Goal: Task Accomplishment & Management: Complete application form

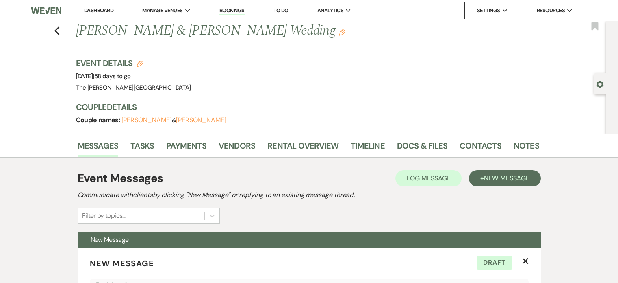
select select "5256"
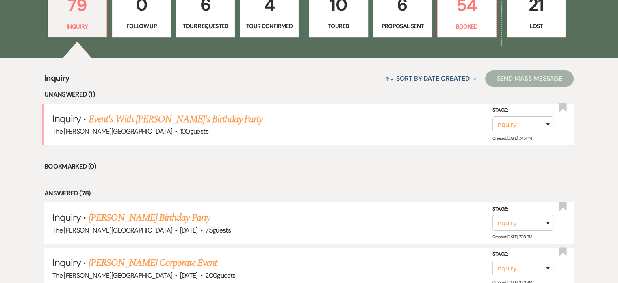
scroll to position [264, 0]
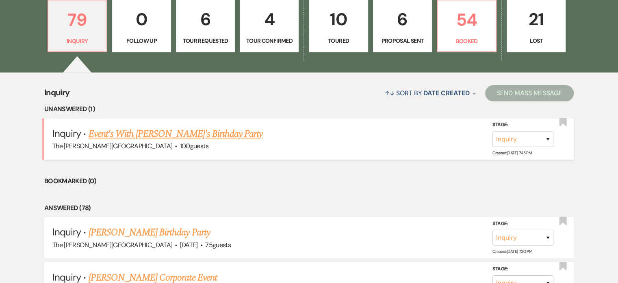
click at [167, 126] on link "Event's With [PERSON_NAME]'s Birthday Party" at bounding box center [176, 133] width 174 height 15
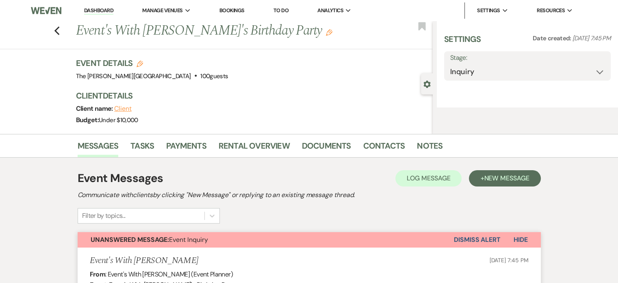
select select "5"
select select "4"
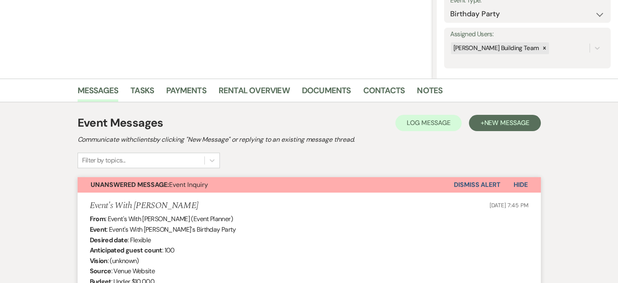
scroll to position [166, 0]
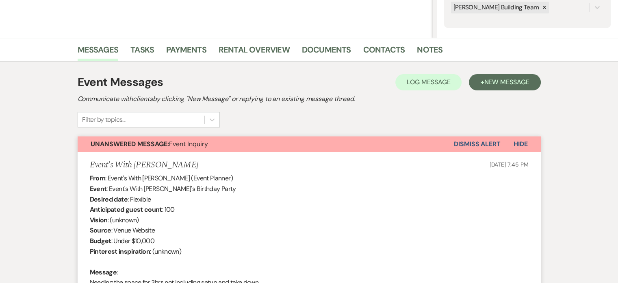
click at [519, 143] on span "Hide" at bounding box center [521, 143] width 14 height 9
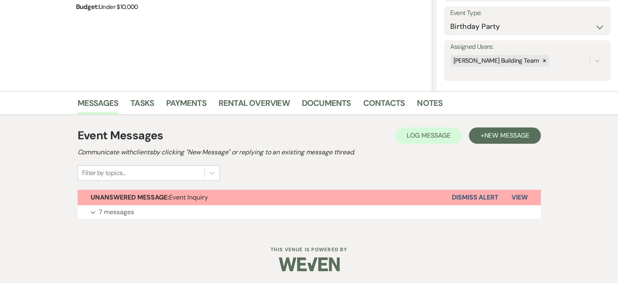
scroll to position [0, 0]
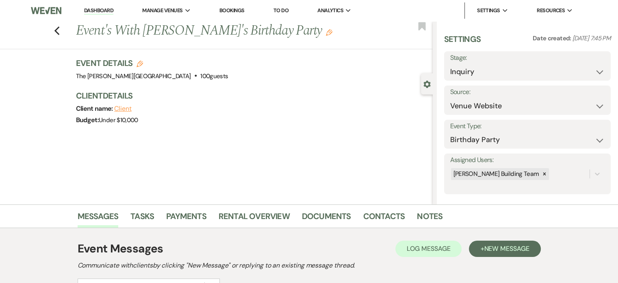
click at [228, 11] on link "Bookings" at bounding box center [232, 10] width 25 height 7
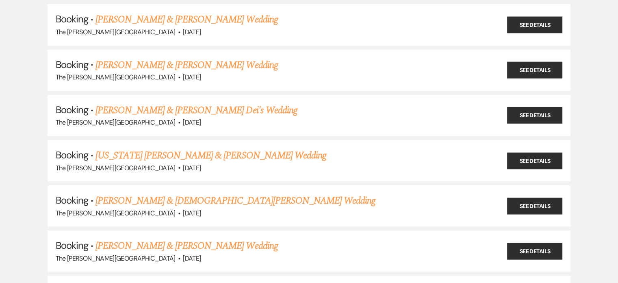
scroll to position [282, 0]
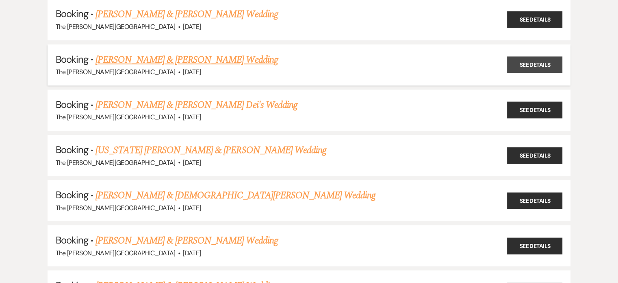
click at [524, 61] on link "See Details" at bounding box center [534, 65] width 55 height 17
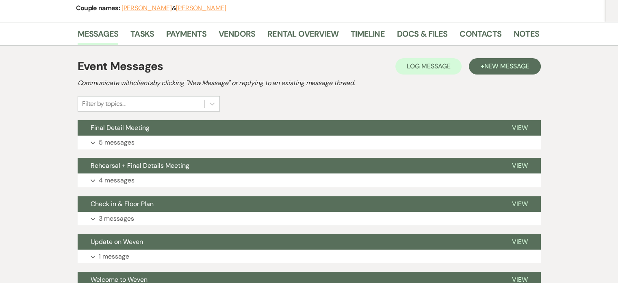
scroll to position [104, 0]
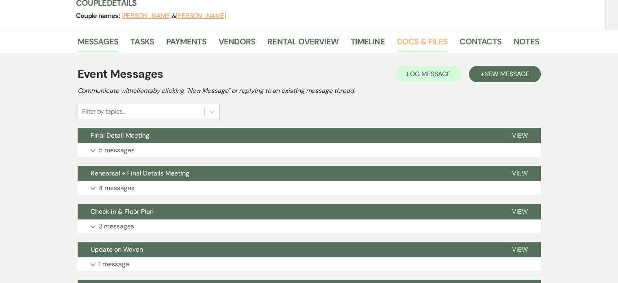
click at [398, 37] on link "Docs & Files" at bounding box center [422, 44] width 50 height 18
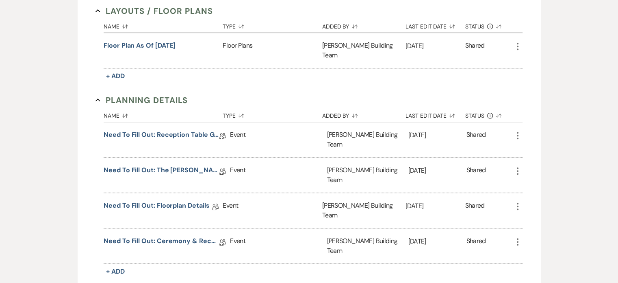
scroll to position [372, 0]
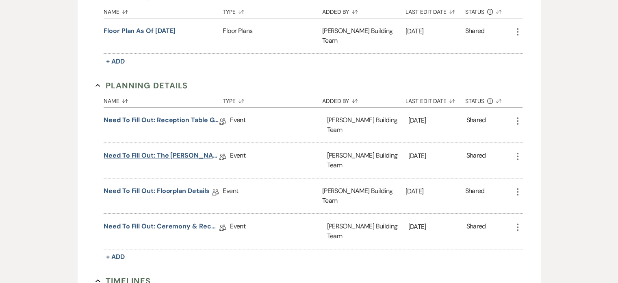
click at [186, 150] on link "Need to Fill Out: The [PERSON_NAME] Building Planning Document" at bounding box center [162, 156] width 116 height 13
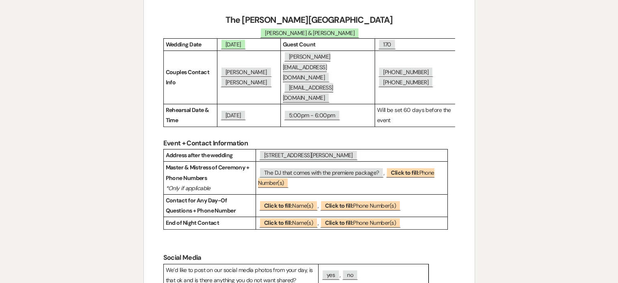
scroll to position [138, 0]
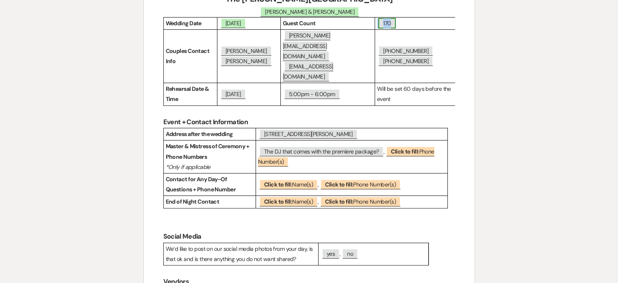
click at [388, 24] on span "170" at bounding box center [387, 23] width 17 height 11
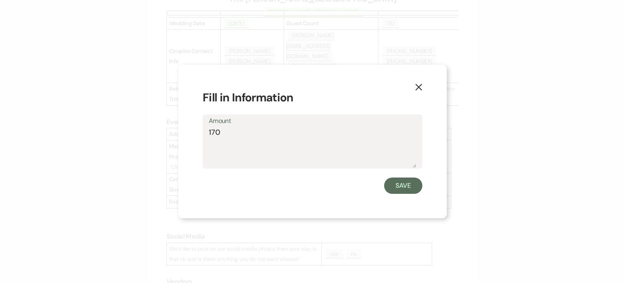
drag, startPoint x: 231, startPoint y: 129, endPoint x: 176, endPoint y: 134, distance: 55.1
click at [176, 134] on div "X Fill in Information Amount 170 Save" at bounding box center [312, 141] width 625 height 283
type textarea "175"
click at [397, 184] on button "Save" at bounding box center [403, 185] width 38 height 16
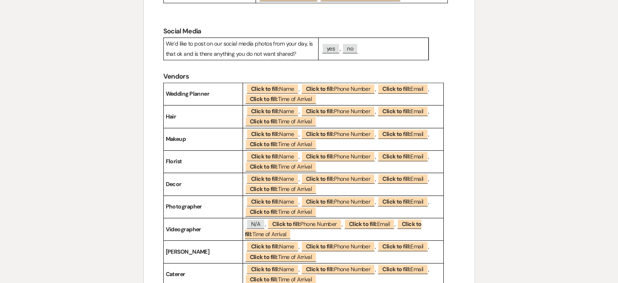
scroll to position [364, 0]
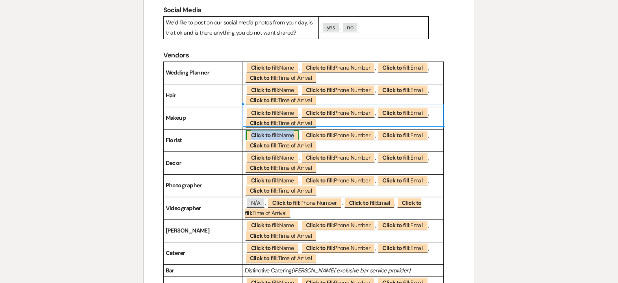
click at [273, 131] on b "Click to fill:" at bounding box center [265, 134] width 28 height 7
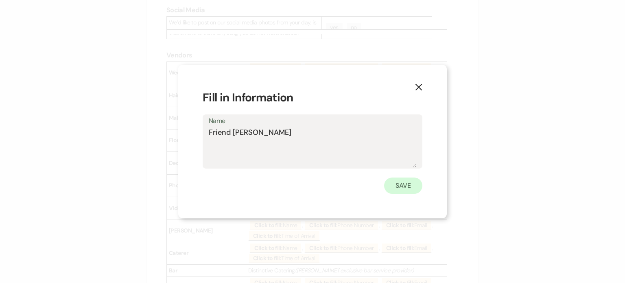
type textarea "Friend [PERSON_NAME]"
click at [396, 185] on button "Save" at bounding box center [403, 185] width 38 height 16
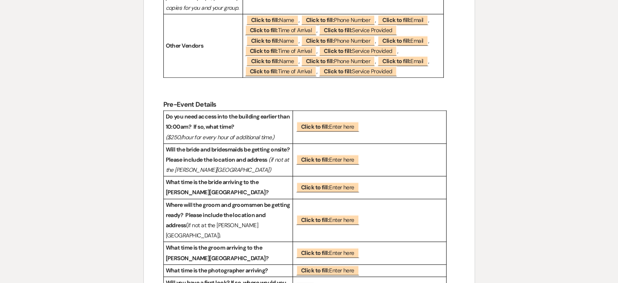
scroll to position [738, 0]
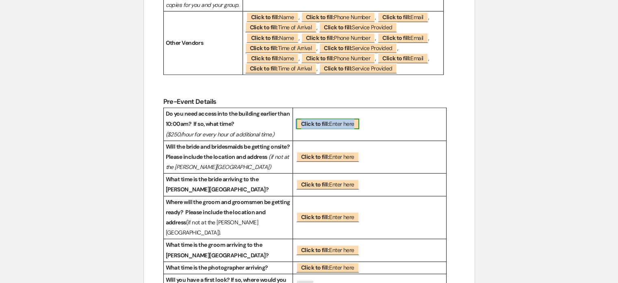
click at [331, 118] on span "Click to fill: Enter here" at bounding box center [327, 123] width 63 height 11
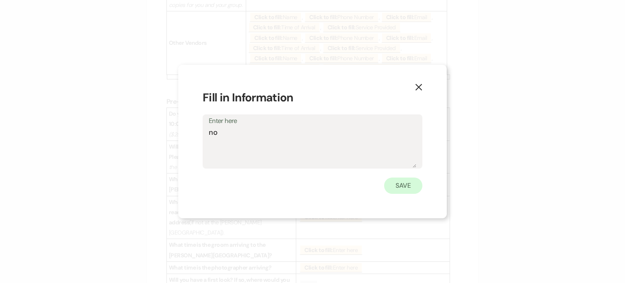
type textarea "no"
click at [398, 186] on button "Save" at bounding box center [403, 185] width 38 height 16
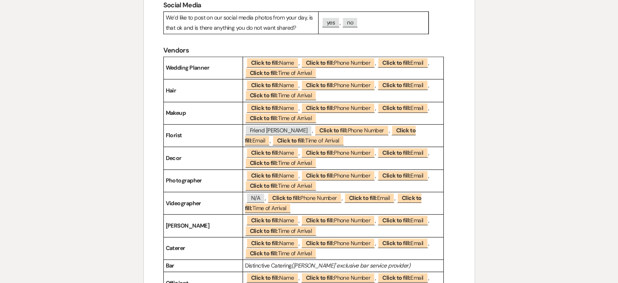
scroll to position [360, 0]
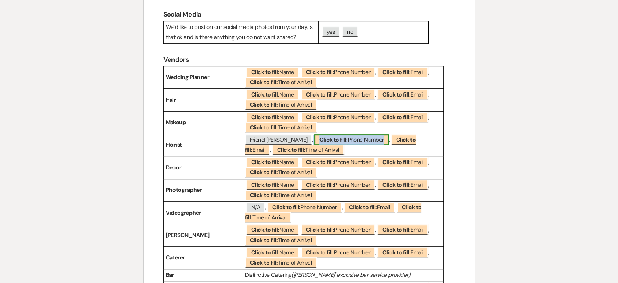
click at [364, 134] on span "Click to fill: Phone Number" at bounding box center [352, 139] width 74 height 11
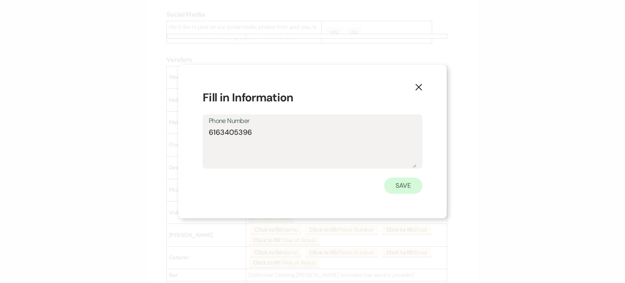
type textarea "6163405396"
click at [405, 185] on button "Save" at bounding box center [403, 185] width 38 height 16
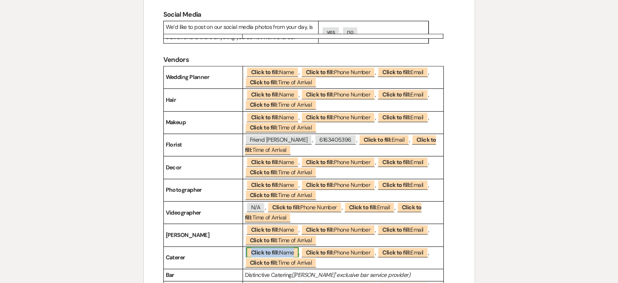
click at [287, 247] on span "Click to fill: Name" at bounding box center [272, 252] width 52 height 11
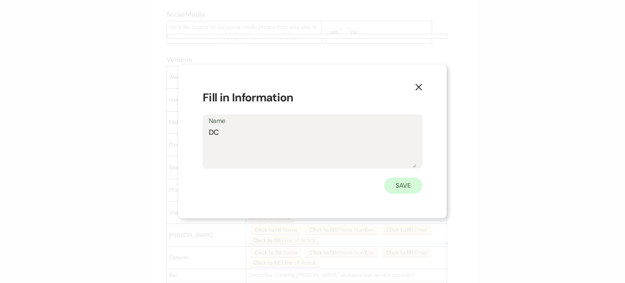
type textarea "DC"
click at [403, 185] on button "Save" at bounding box center [403, 185] width 38 height 16
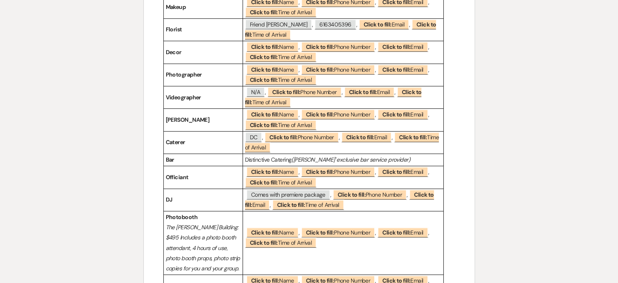
scroll to position [484, 0]
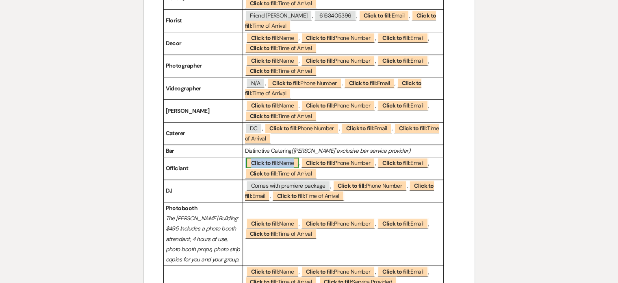
click at [292, 157] on span "Click to fill: Name" at bounding box center [272, 162] width 52 height 11
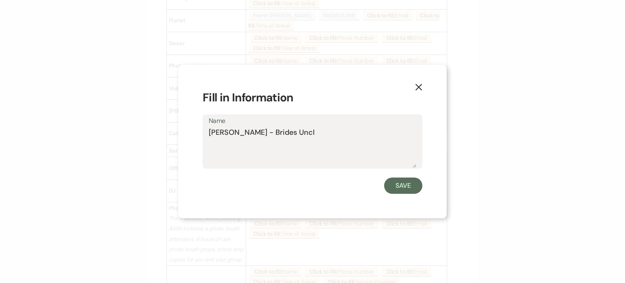
type textarea "[PERSON_NAME] - Brides Uncle"
click at [410, 189] on button "Save" at bounding box center [403, 185] width 38 height 16
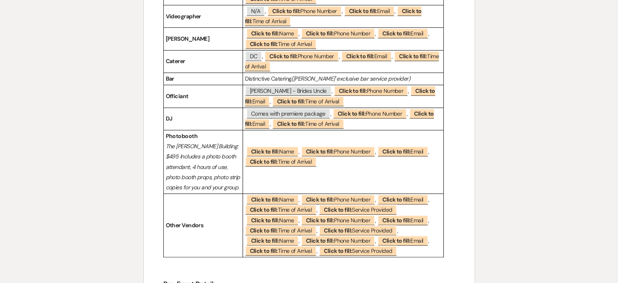
scroll to position [555, 0]
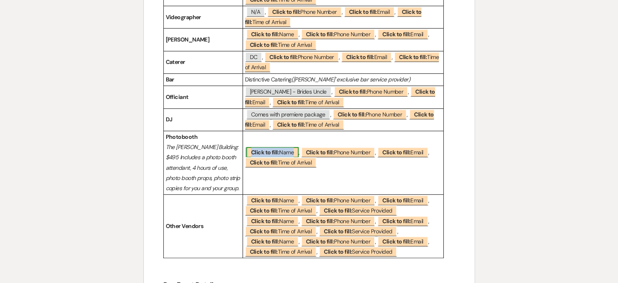
click at [280, 147] on span "Click to fill: Name" at bounding box center [272, 152] width 52 height 11
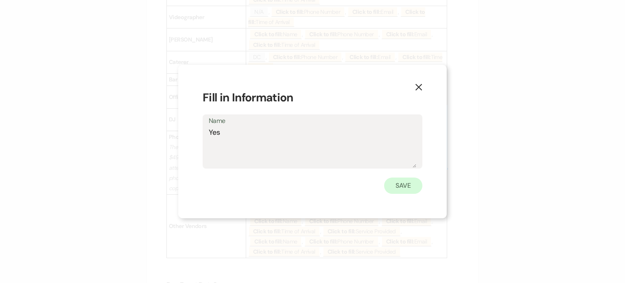
type textarea "Yes"
click at [404, 185] on button "Save" at bounding box center [403, 185] width 38 height 16
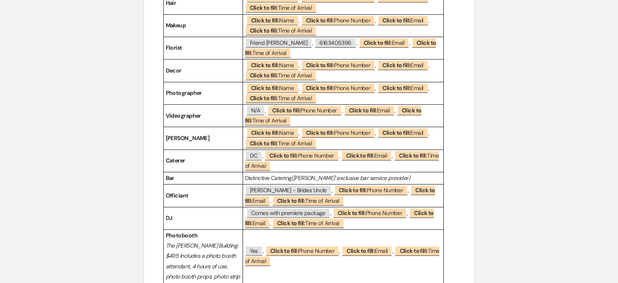
scroll to position [445, 0]
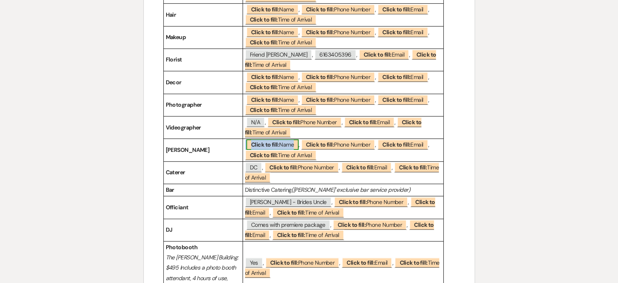
click at [286, 139] on span "Click to fill: Name" at bounding box center [272, 144] width 52 height 11
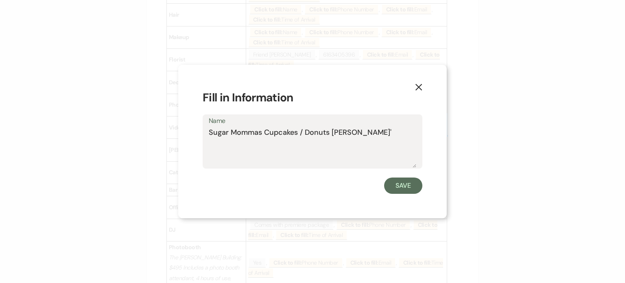
type textarea "Sugar Mommas Cupcakes / Donuts [PERSON_NAME]'s"
click at [400, 187] on button "Save" at bounding box center [403, 185] width 38 height 16
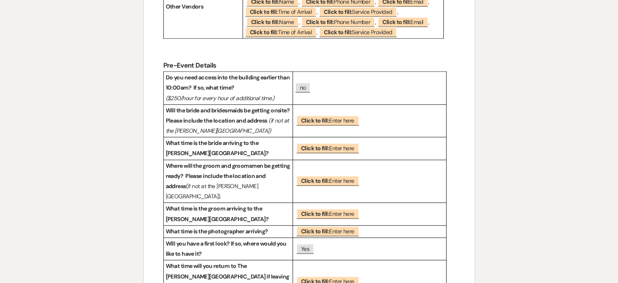
scroll to position [792, 0]
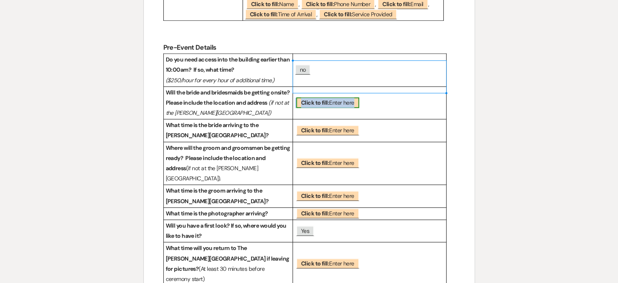
click at [328, 99] on b "Click to fill:" at bounding box center [315, 102] width 28 height 7
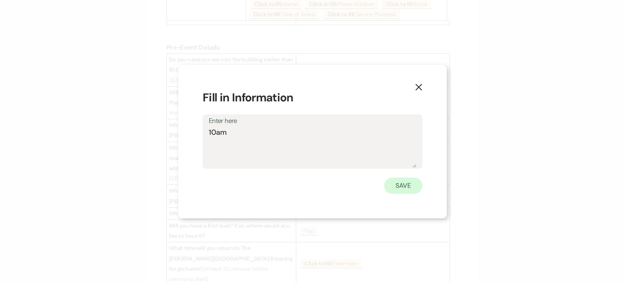
type textarea "10am"
click at [393, 186] on button "Save" at bounding box center [403, 185] width 38 height 16
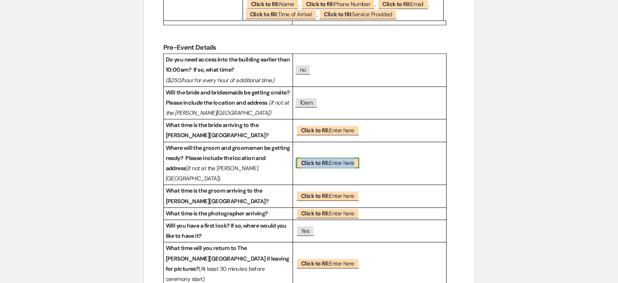
click at [314, 159] on b "Click to fill:" at bounding box center [315, 162] width 28 height 7
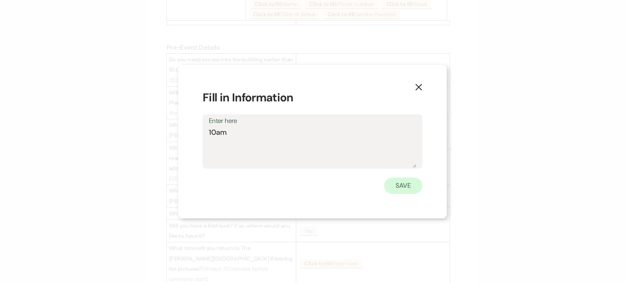
type textarea "10am"
click at [394, 186] on button "Save" at bounding box center [403, 185] width 38 height 16
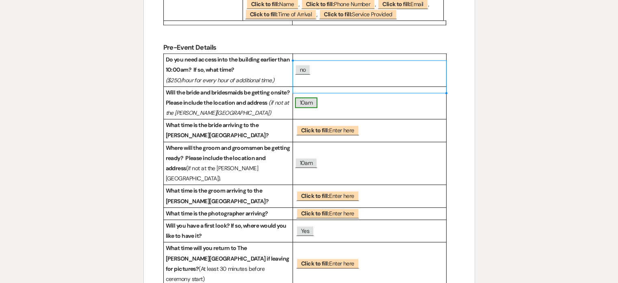
click at [303, 97] on span "10am" at bounding box center [306, 102] width 23 height 11
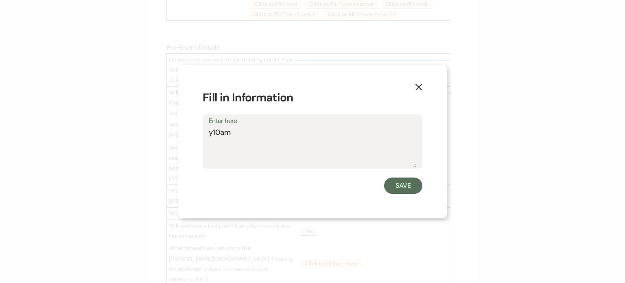
click at [223, 132] on textarea "y10am" at bounding box center [312, 147] width 207 height 41
type textarea "yes"
click at [411, 180] on button "Save" at bounding box center [403, 185] width 38 height 16
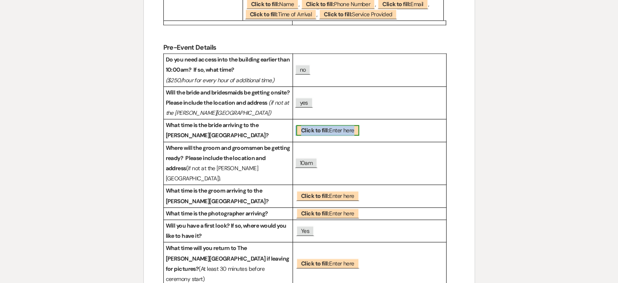
click at [324, 126] on b "Click to fill:" at bounding box center [315, 129] width 28 height 7
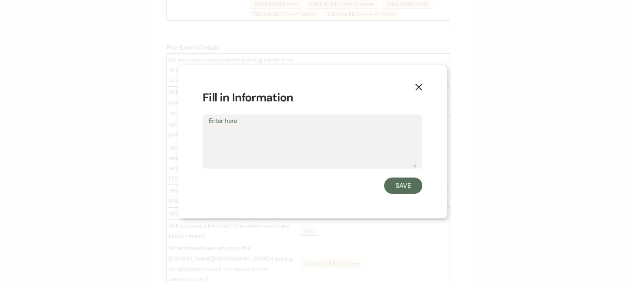
type textarea "a"
type textarea "10am"
click at [409, 187] on button "Save" at bounding box center [403, 185] width 38 height 16
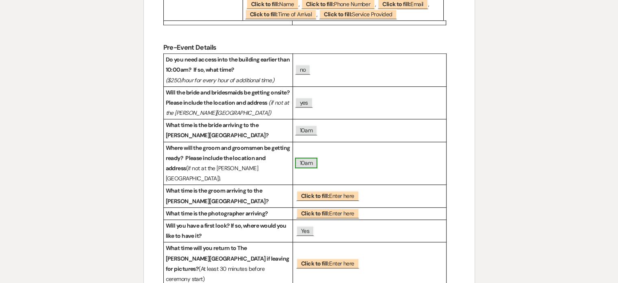
click at [307, 157] on span "10am" at bounding box center [306, 162] width 23 height 11
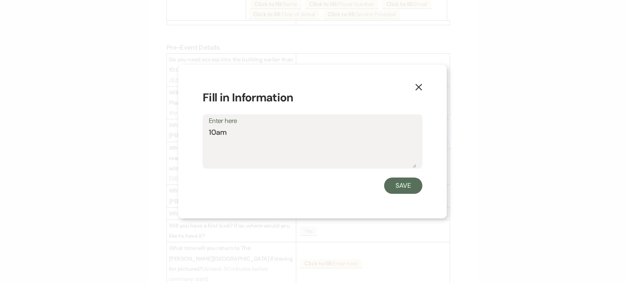
click at [307, 131] on textarea "10am" at bounding box center [312, 147] width 207 height 41
type textarea "[PERSON_NAME]"
click at [403, 180] on button "Save" at bounding box center [403, 185] width 38 height 16
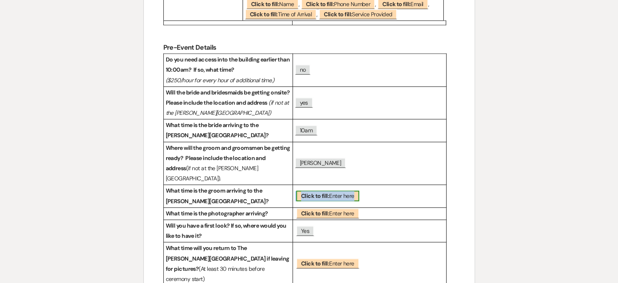
click at [319, 192] on b "Click to fill:" at bounding box center [315, 195] width 28 height 7
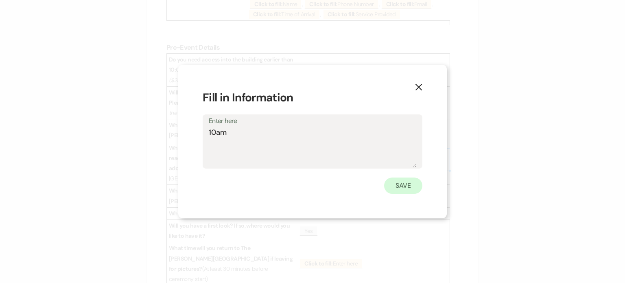
type textarea "10am"
click at [392, 187] on button "Save" at bounding box center [403, 185] width 38 height 16
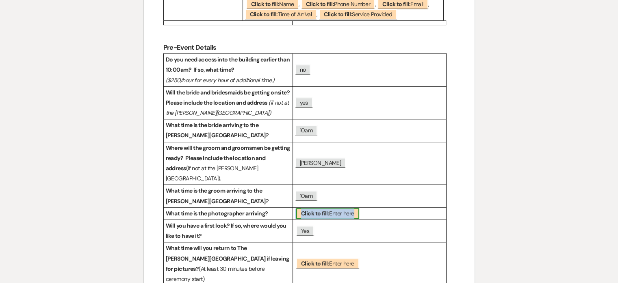
click at [319, 209] on b "Click to fill:" at bounding box center [315, 212] width 28 height 7
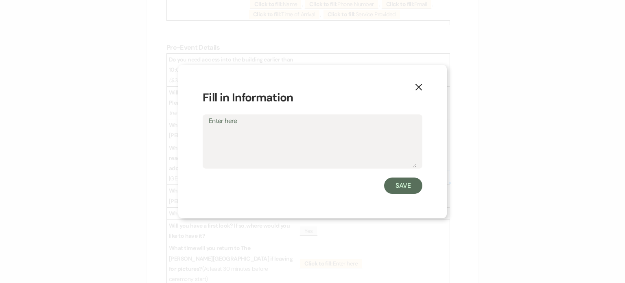
click at [269, 130] on textarea "Enter here" at bounding box center [312, 147] width 207 height 41
click at [422, 86] on button "X" at bounding box center [418, 86] width 12 height 14
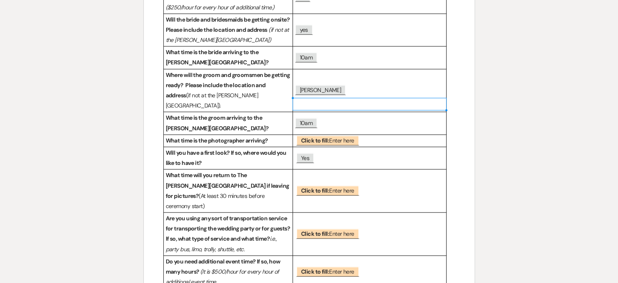
scroll to position [871, 0]
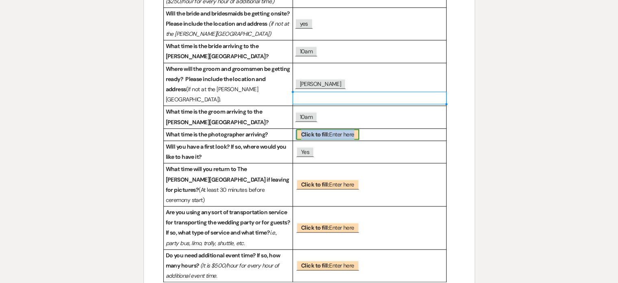
click at [345, 129] on span "Click to fill: Enter here" at bounding box center [327, 134] width 63 height 11
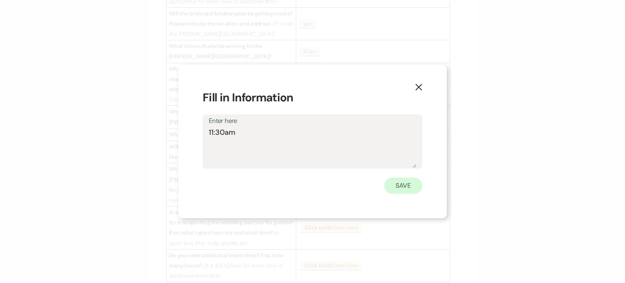
type textarea "11:30am"
click at [414, 190] on button "Save" at bounding box center [403, 185] width 38 height 16
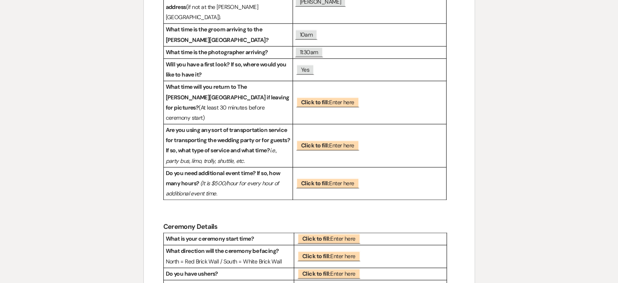
scroll to position [962, 0]
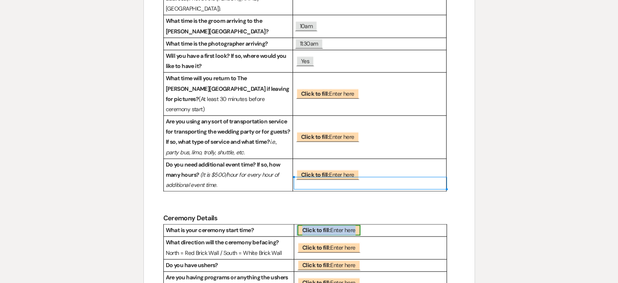
click at [348, 224] on span "Click to fill: Enter here" at bounding box center [329, 229] width 63 height 11
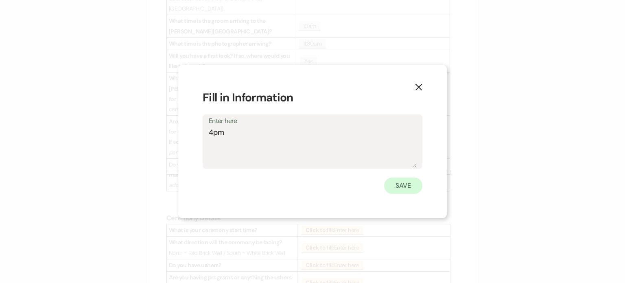
type textarea "4pm"
click at [405, 187] on button "Save" at bounding box center [403, 185] width 38 height 16
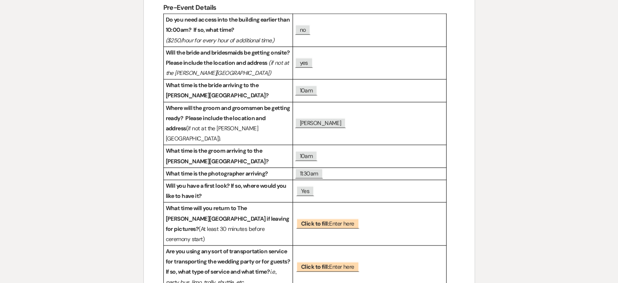
scroll to position [853, 0]
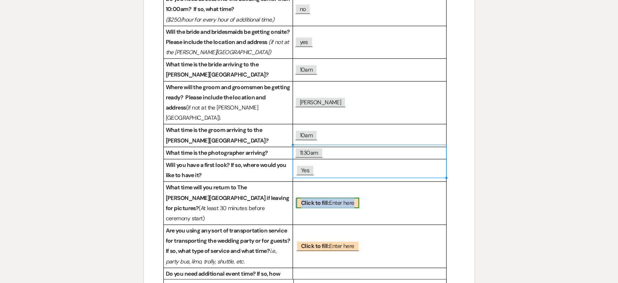
click at [345, 197] on span "Click to fill: Enter here" at bounding box center [327, 202] width 63 height 11
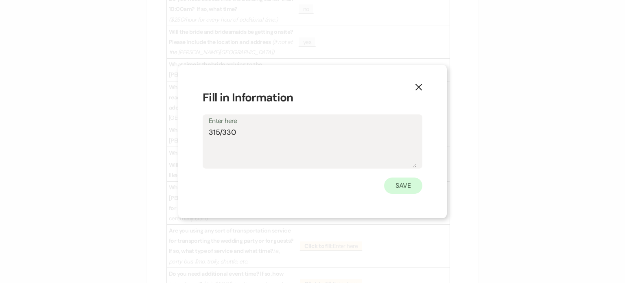
type textarea "315/330"
click at [386, 181] on button "Save" at bounding box center [403, 185] width 38 height 16
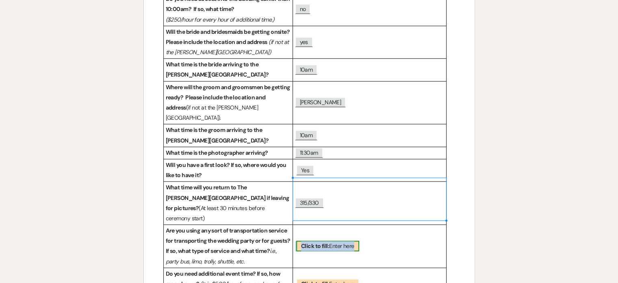
click at [341, 240] on span "Click to fill: Enter here" at bounding box center [327, 245] width 63 height 11
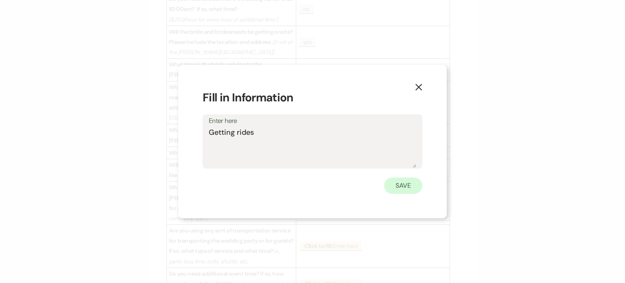
type textarea "Getting rides"
click at [392, 187] on button "Save" at bounding box center [403, 185] width 38 height 16
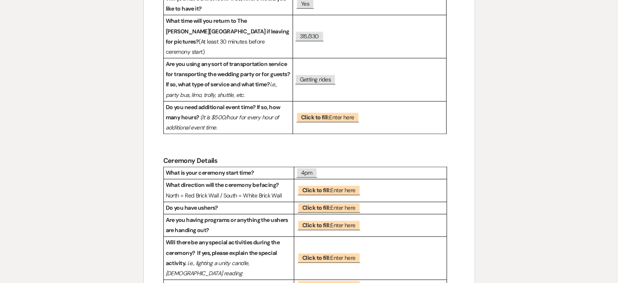
scroll to position [1025, 0]
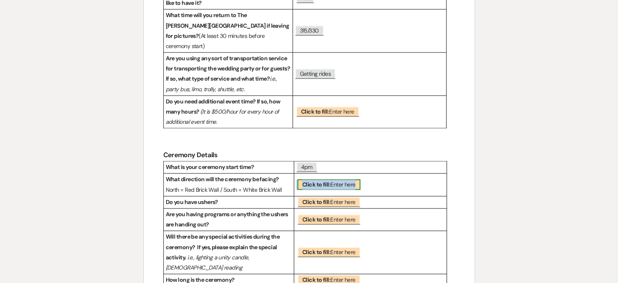
click at [335, 179] on span "Click to fill: Enter here" at bounding box center [329, 184] width 63 height 11
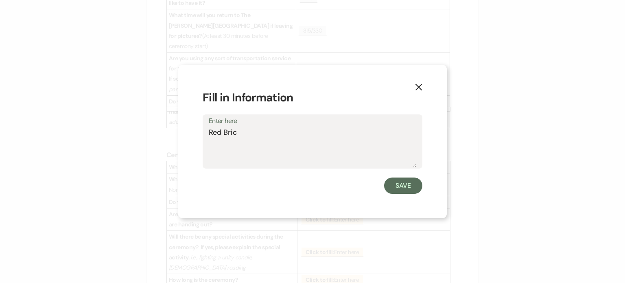
type textarea "Red Brick"
click at [399, 189] on button "Save" at bounding box center [403, 185] width 38 height 16
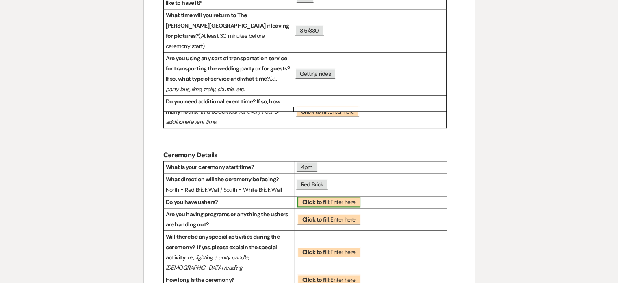
click at [347, 196] on span "Click to fill: Enter here" at bounding box center [329, 201] width 63 height 11
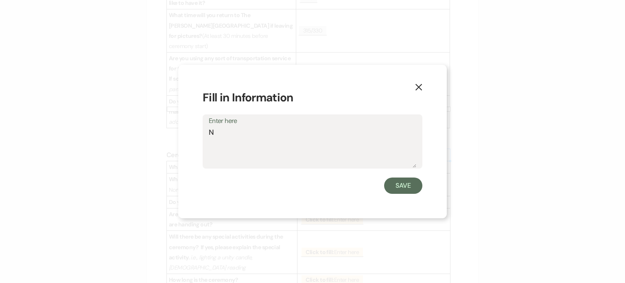
type textarea "No"
click at [398, 189] on button "Save" at bounding box center [403, 185] width 38 height 16
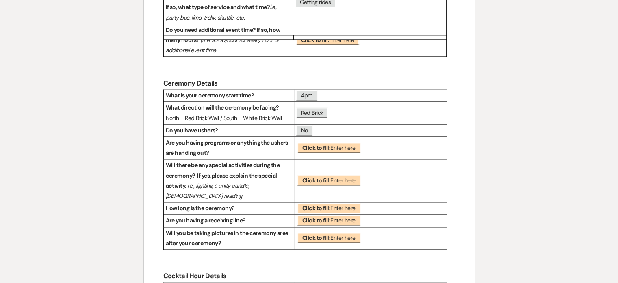
scroll to position [1102, 0]
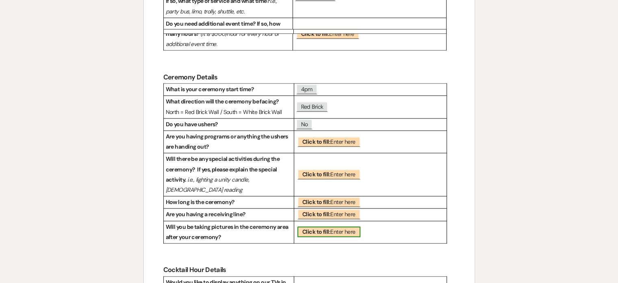
click at [345, 226] on span "Click to fill: Enter here" at bounding box center [329, 231] width 63 height 11
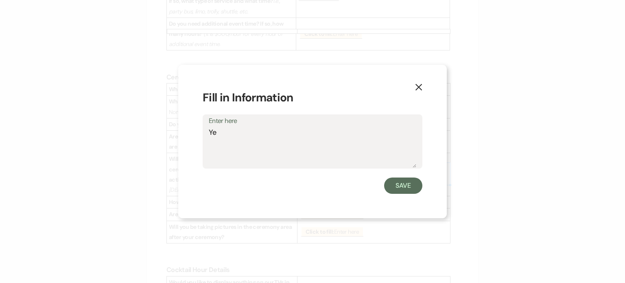
type textarea "Yes"
click at [402, 186] on button "Save" at bounding box center [403, 185] width 38 height 16
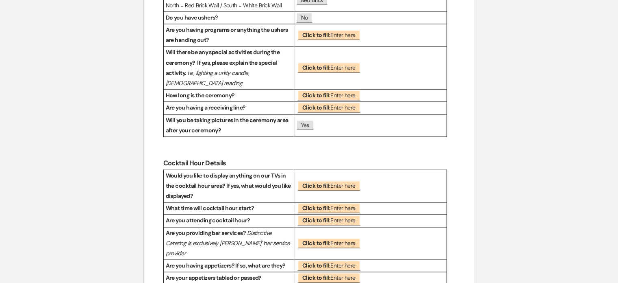
scroll to position [1218, 0]
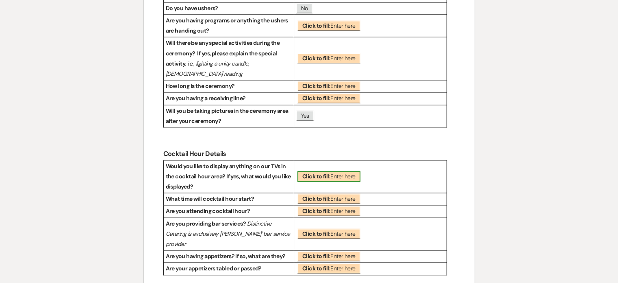
click at [345, 171] on span "Click to fill: Enter here" at bounding box center [329, 176] width 63 height 11
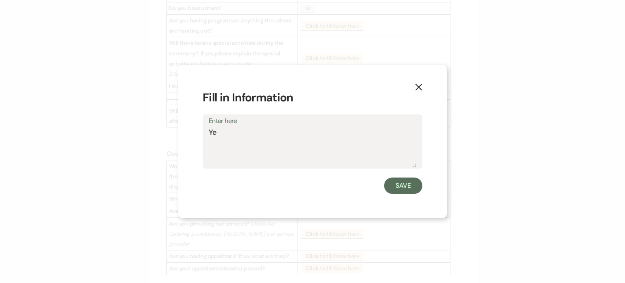
type textarea "Yes"
click at [405, 183] on button "Save" at bounding box center [403, 185] width 38 height 16
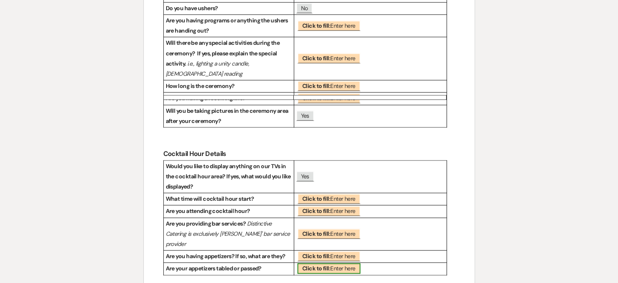
click at [329, 264] on b "Click to fill:" at bounding box center [317, 267] width 28 height 7
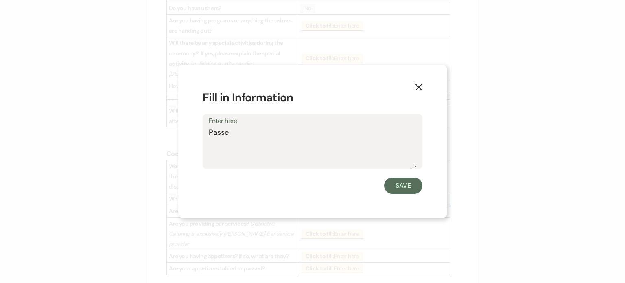
type textarea "Passed"
click at [401, 185] on button "Save" at bounding box center [403, 185] width 38 height 16
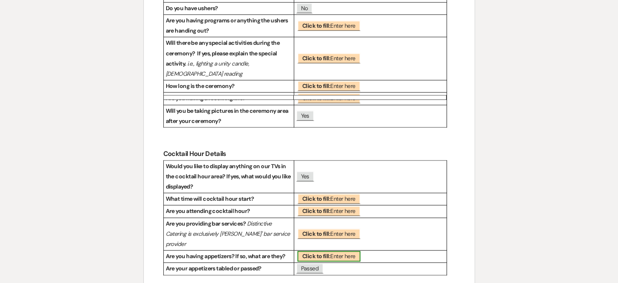
click at [331, 250] on span "Click to fill: Enter here" at bounding box center [329, 255] width 63 height 11
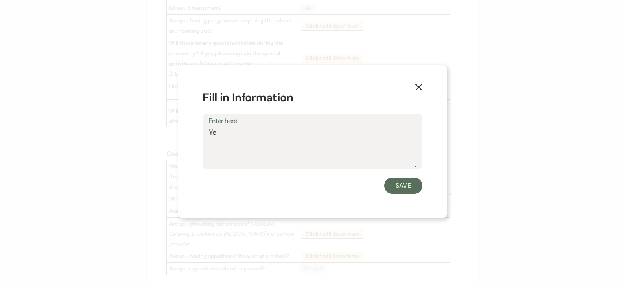
type textarea "Yes"
click at [400, 186] on button "Save" at bounding box center [403, 185] width 38 height 16
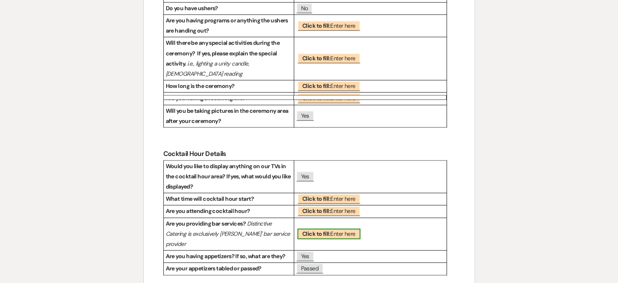
click at [332, 228] on span "Click to fill: Enter here" at bounding box center [329, 233] width 63 height 11
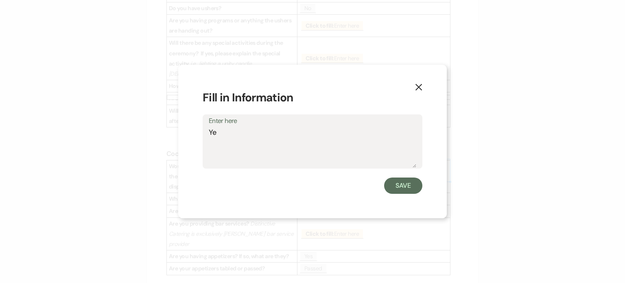
type textarea "Yes"
click at [404, 186] on button "Save" at bounding box center [403, 185] width 38 height 16
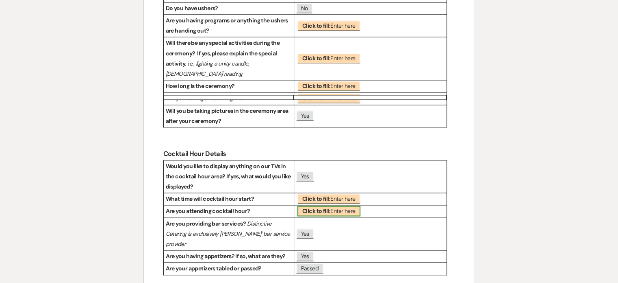
click at [334, 205] on span "Click to fill: Enter here" at bounding box center [329, 210] width 63 height 11
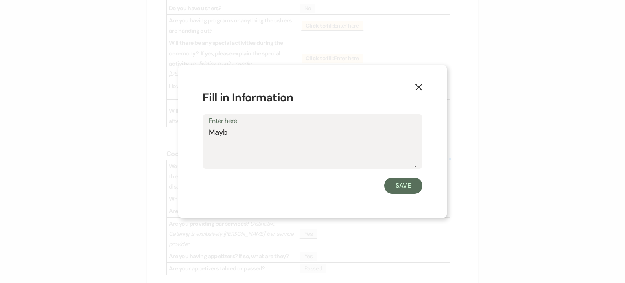
type textarea "Maybe"
click at [407, 183] on button "Save" at bounding box center [403, 185] width 38 height 16
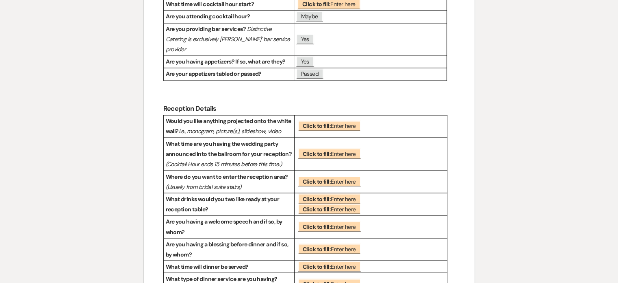
scroll to position [1415, 0]
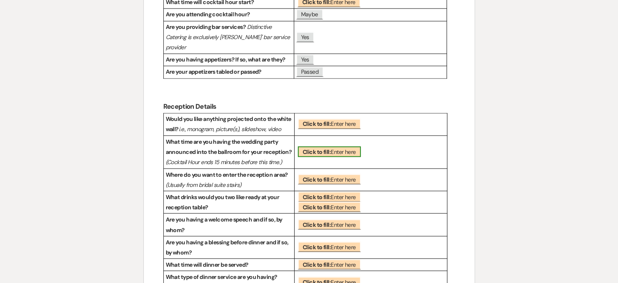
click at [338, 146] on span "Click to fill: Enter here" at bounding box center [329, 151] width 63 height 11
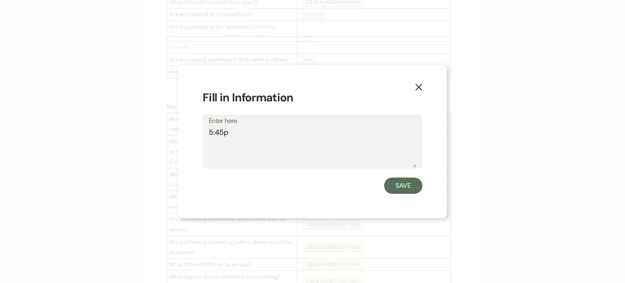
type textarea "5:45pm"
click at [400, 192] on button "Save" at bounding box center [403, 185] width 38 height 16
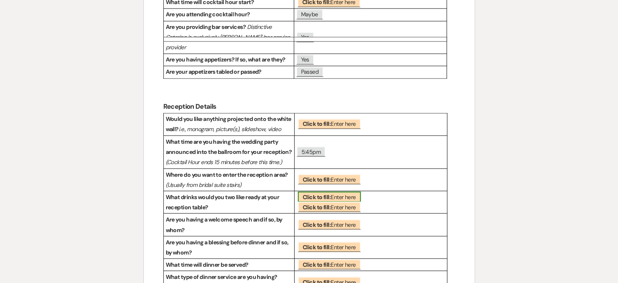
click at [344, 191] on span "Click to fill: Enter here" at bounding box center [329, 196] width 63 height 11
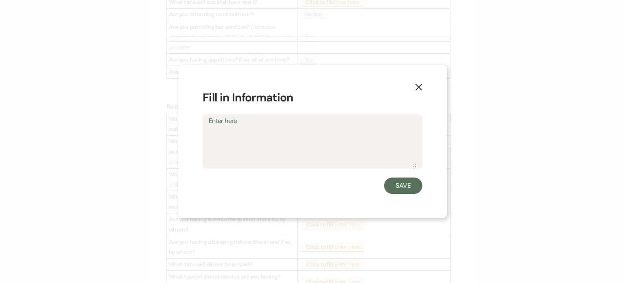
click at [419, 88] on use "button" at bounding box center [418, 87] width 7 height 7
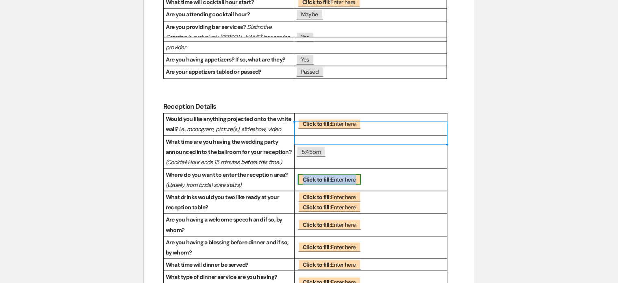
click at [333, 174] on span "Click to fill: Enter here" at bounding box center [329, 179] width 63 height 11
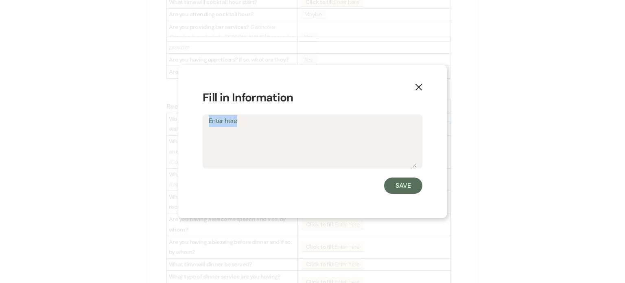
click at [333, 112] on form "Fill in Information Enter here Save" at bounding box center [312, 141] width 220 height 104
click at [331, 138] on textarea "Enter here" at bounding box center [312, 147] width 207 height 41
type textarea "Bridal"
click at [400, 187] on button "Save" at bounding box center [403, 185] width 38 height 16
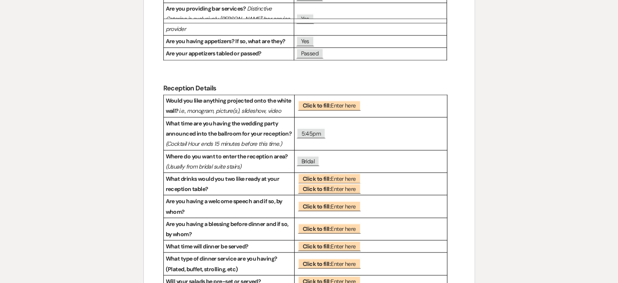
scroll to position [1439, 0]
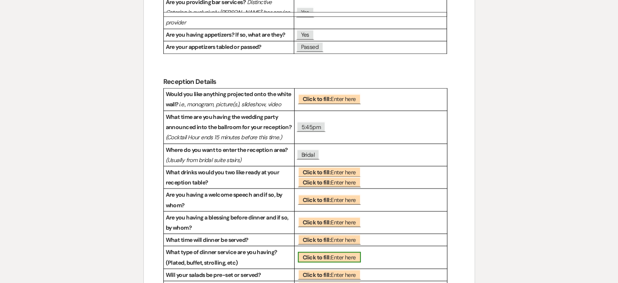
click at [339, 251] on span "Click to fill: Enter here" at bounding box center [329, 256] width 63 height 11
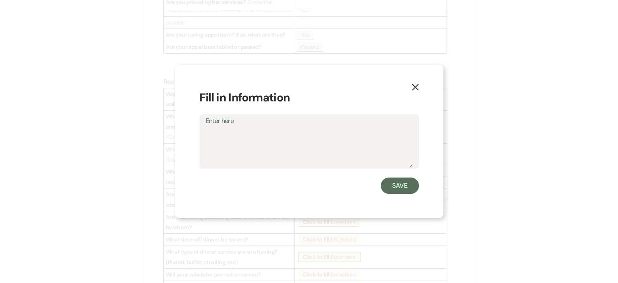
click at [339, 189] on div "Save" at bounding box center [310, 185] width 220 height 16
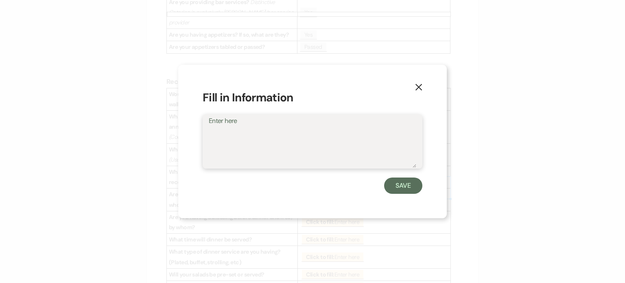
click at [335, 141] on textarea "Enter here" at bounding box center [312, 147] width 207 height 41
type textarea "Plated"
click at [400, 183] on button "Save" at bounding box center [403, 185] width 38 height 16
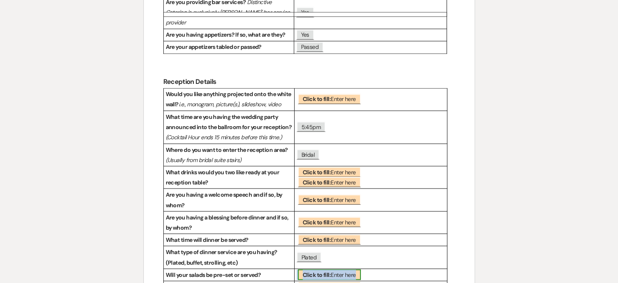
click at [324, 270] on b "Click to fill:" at bounding box center [317, 273] width 28 height 7
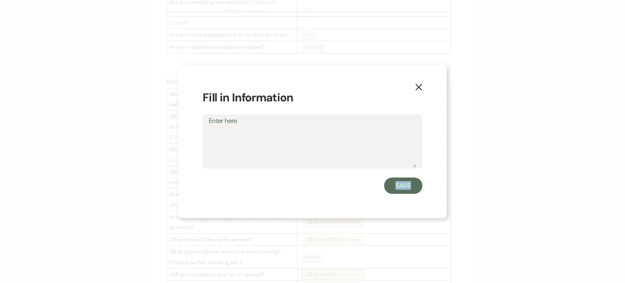
click at [324, 202] on div "X Fill in Information Enter here Save" at bounding box center [312, 141] width 268 height 153
click at [318, 151] on textarea "Enter here" at bounding box center [312, 147] width 207 height 41
type textarea "served"
click at [390, 179] on button "Save" at bounding box center [403, 185] width 38 height 16
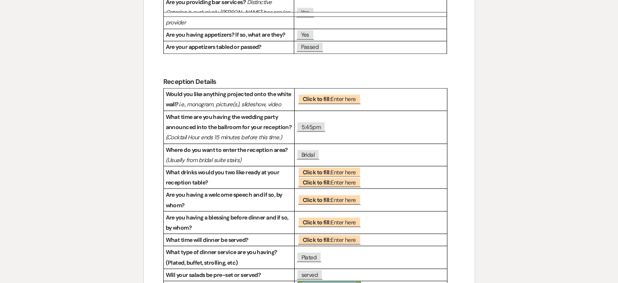
click at [336, 276] on span "Click to fill: Enter here" at bounding box center [329, 286] width 63 height 11
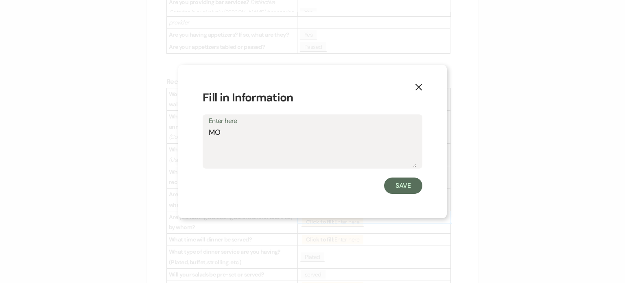
type textarea "M"
type textarea "MOH/BM"
click at [402, 183] on button "Save" at bounding box center [403, 185] width 38 height 16
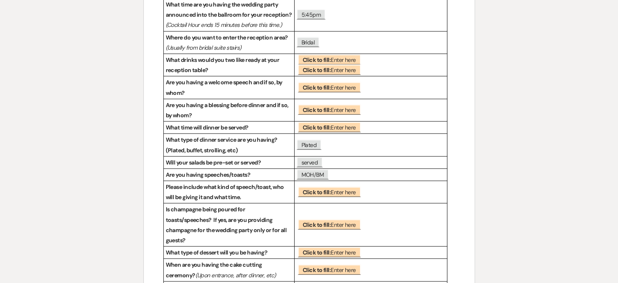
scroll to position [1572, 0]
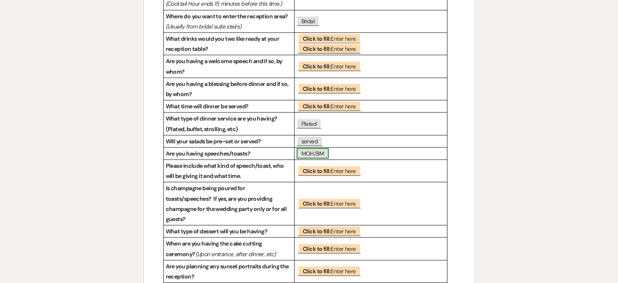
click at [314, 148] on span "MOH/BM" at bounding box center [313, 153] width 33 height 11
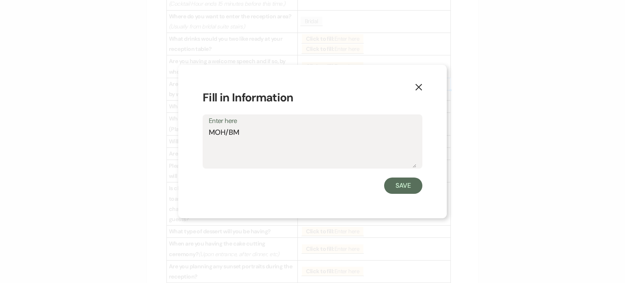
drag, startPoint x: 248, startPoint y: 130, endPoint x: 189, endPoint y: 132, distance: 59.0
click at [189, 132] on div "X Fill in Information Enter here MOH/BM Save" at bounding box center [312, 141] width 268 height 153
type textarea "BM/MOH"
click at [398, 189] on button "Save" at bounding box center [403, 185] width 38 height 16
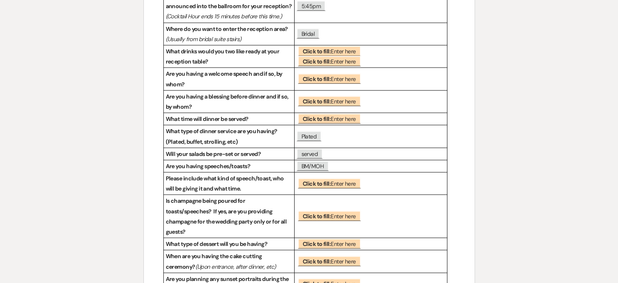
scroll to position [1557, 0]
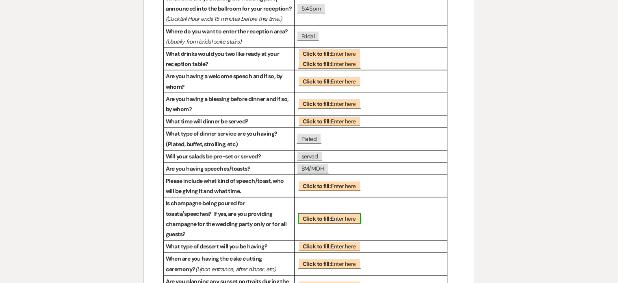
click at [335, 213] on span "Click to fill: Enter here" at bounding box center [329, 218] width 63 height 11
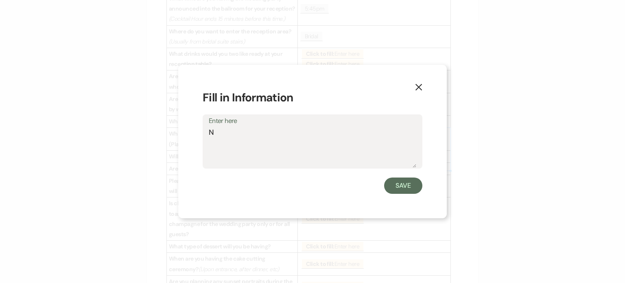
type textarea "No"
click at [400, 187] on button "Save" at bounding box center [403, 185] width 38 height 16
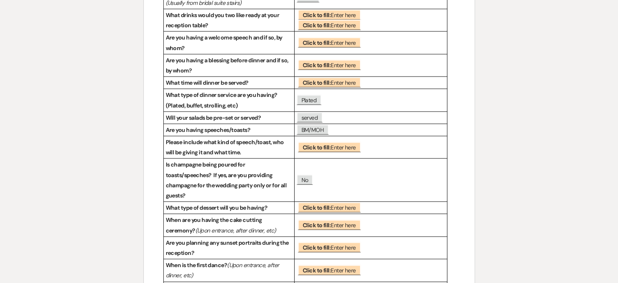
scroll to position [1599, 0]
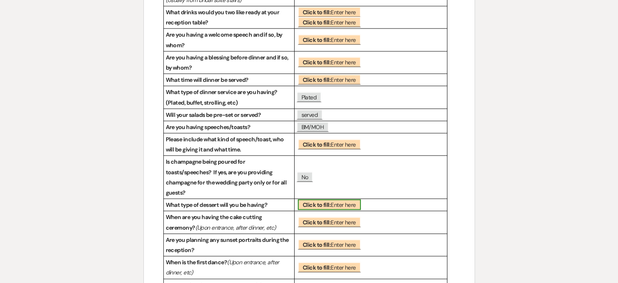
click at [343, 199] on span "Click to fill: Enter here" at bounding box center [329, 204] width 63 height 11
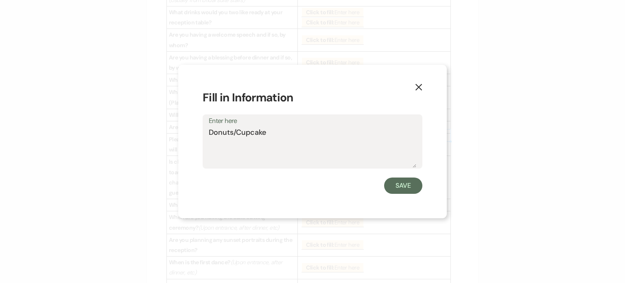
type textarea "Donuts/Cupcakes"
click at [401, 185] on button "Save" at bounding box center [403, 185] width 38 height 16
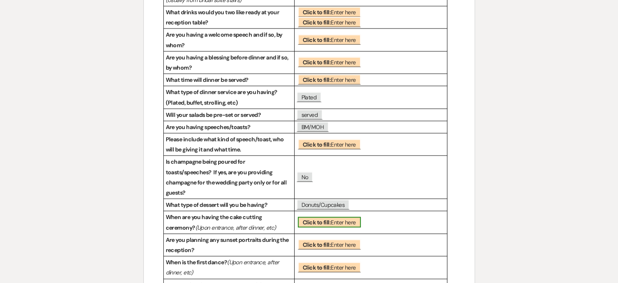
click at [346, 217] on span "Click to fill: Enter here" at bounding box center [329, 222] width 63 height 11
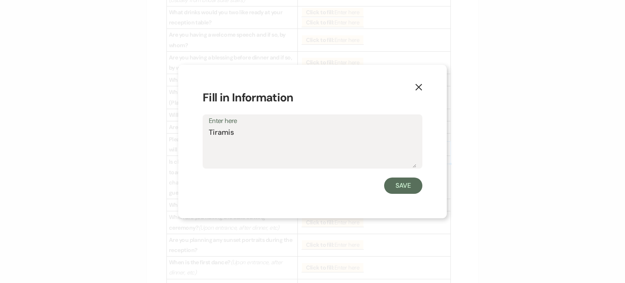
type textarea "Tiramisu"
click at [396, 185] on button "Save" at bounding box center [403, 185] width 38 height 16
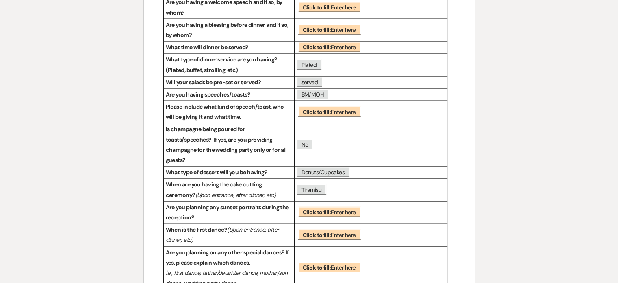
scroll to position [1650, 0]
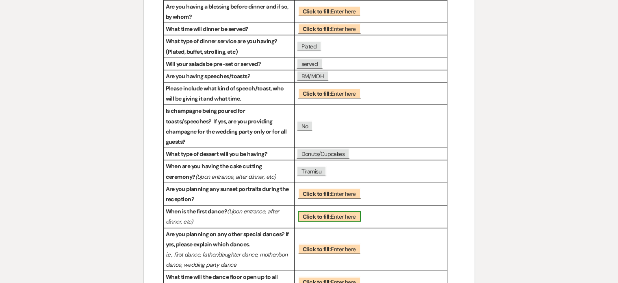
click at [327, 213] on b "Click to fill:" at bounding box center [317, 216] width 28 height 7
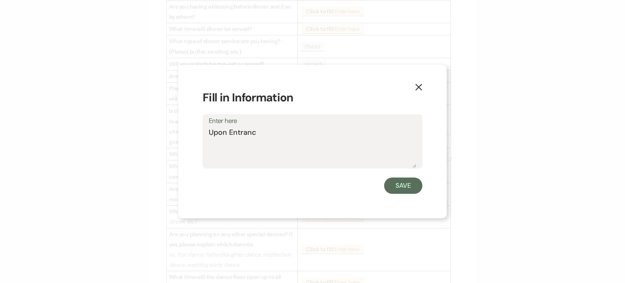
type textarea "Upon Entrance"
click at [409, 189] on button "Save" at bounding box center [403, 185] width 38 height 16
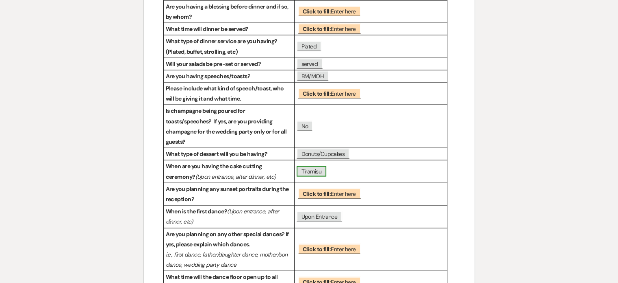
click at [324, 166] on span "Tiramisu" at bounding box center [312, 171] width 30 height 11
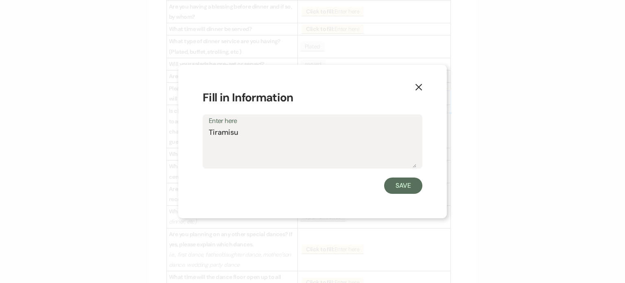
click at [324, 100] on h1 "Fill in Information" at bounding box center [312, 97] width 220 height 17
click at [316, 133] on textarea "Tiramisu" at bounding box center [312, 147] width 207 height 41
type textarea "Tiramisu / eat dessert"
click at [402, 189] on button "Save" at bounding box center [403, 185] width 38 height 16
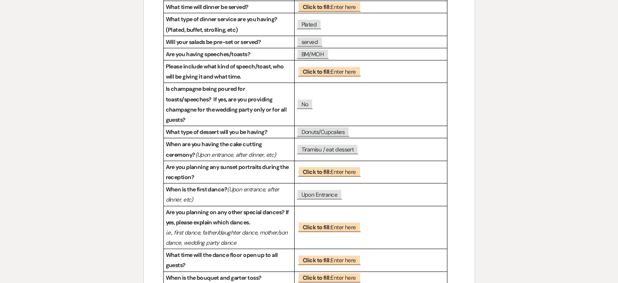
scroll to position [1678, 0]
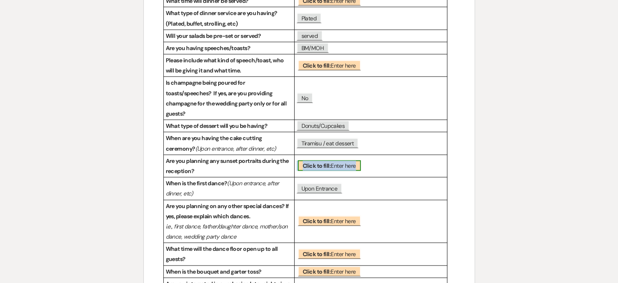
click at [346, 160] on span "Click to fill: Enter here" at bounding box center [329, 165] width 63 height 11
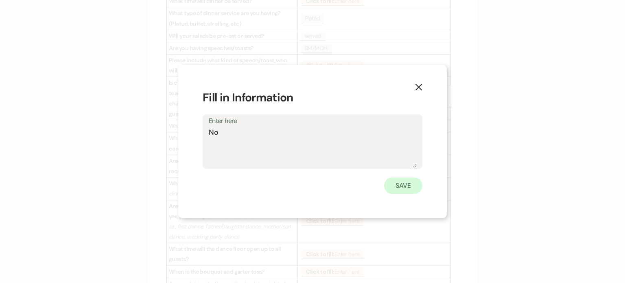
type textarea "No"
click at [403, 183] on button "Save" at bounding box center [403, 185] width 38 height 16
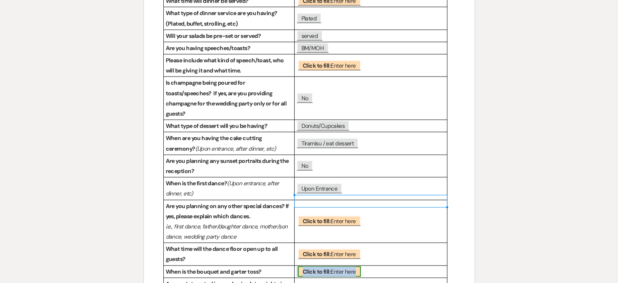
click at [342, 266] on span "Click to fill: Enter here" at bounding box center [329, 271] width 63 height 11
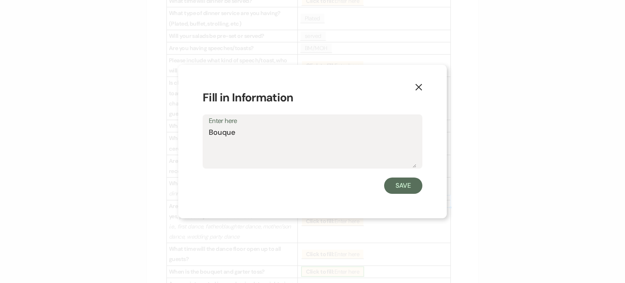
type textarea "Bouquet"
click at [405, 182] on button "Save" at bounding box center [403, 185] width 38 height 16
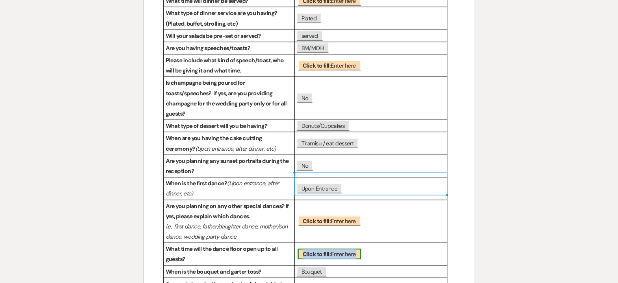
click at [349, 248] on span "Click to fill: Enter here" at bounding box center [329, 253] width 63 height 11
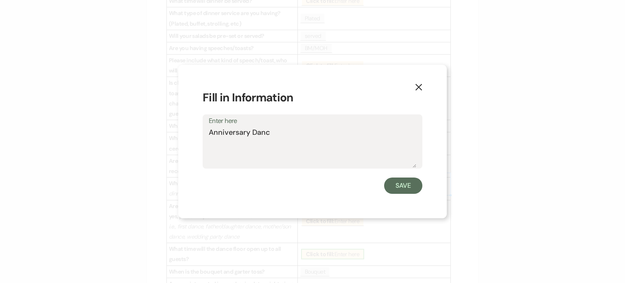
type textarea "Anniversary Dance"
click at [405, 182] on button "Save" at bounding box center [403, 185] width 38 height 16
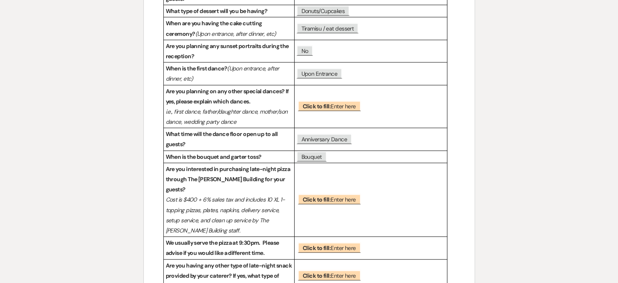
scroll to position [1796, 0]
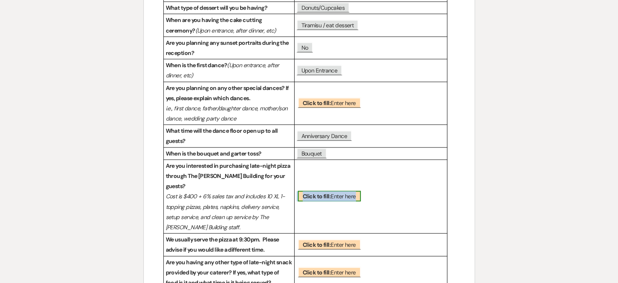
click at [343, 191] on span "Click to fill: Enter here" at bounding box center [329, 196] width 63 height 11
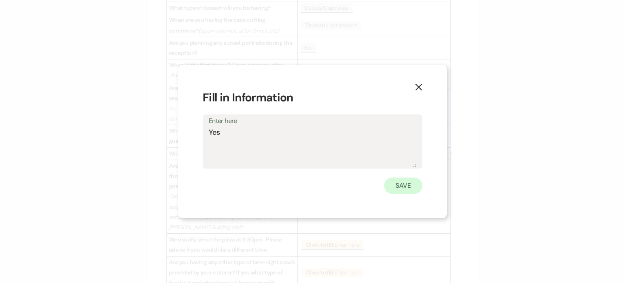
type textarea "Yes"
click at [393, 189] on button "Save" at bounding box center [403, 185] width 38 height 16
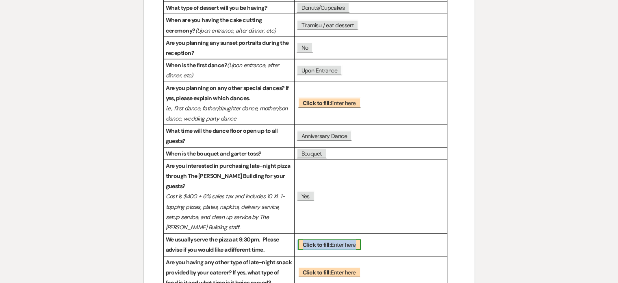
click at [353, 239] on span "Click to fill: Enter here" at bounding box center [329, 244] width 63 height 11
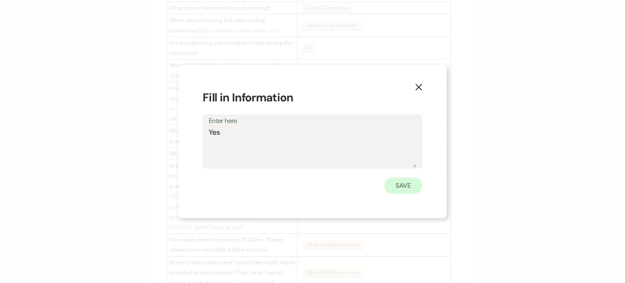
type textarea "Yes"
click at [397, 185] on button "Save" at bounding box center [403, 185] width 38 height 16
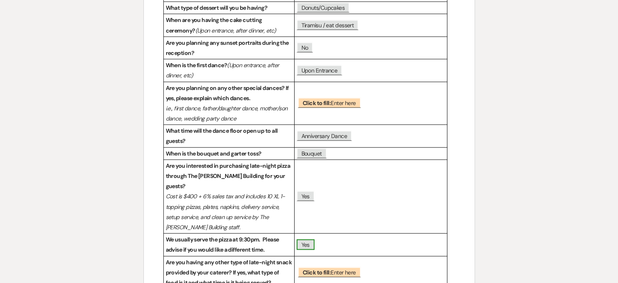
click at [305, 239] on span "Yes" at bounding box center [306, 244] width 18 height 11
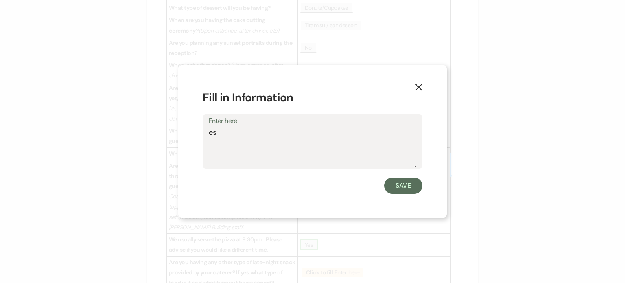
type textarea "s"
type textarea "9:30p"
click at [401, 186] on button "Save" at bounding box center [403, 185] width 38 height 16
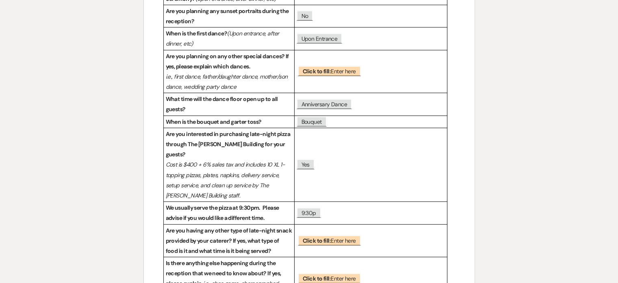
scroll to position [1821, 0]
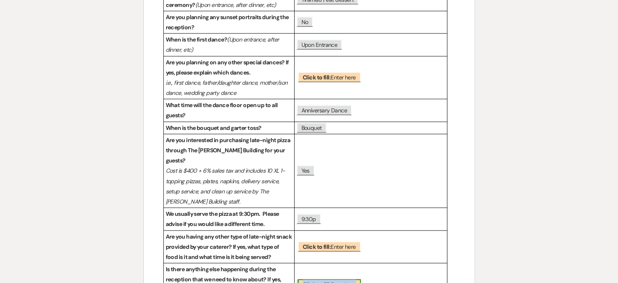
click at [343, 276] on span "Click to fill: Enter here" at bounding box center [329, 284] width 63 height 11
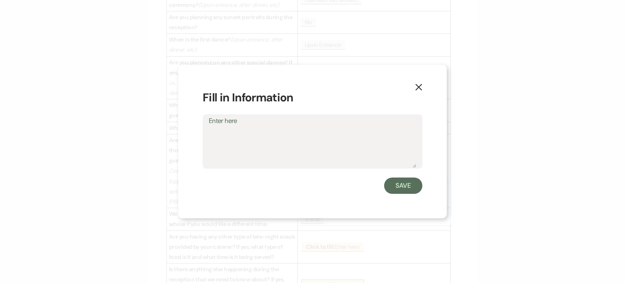
type textarea "H"
type textarea "Shoe Game"
click at [401, 186] on button "Save" at bounding box center [403, 185] width 38 height 16
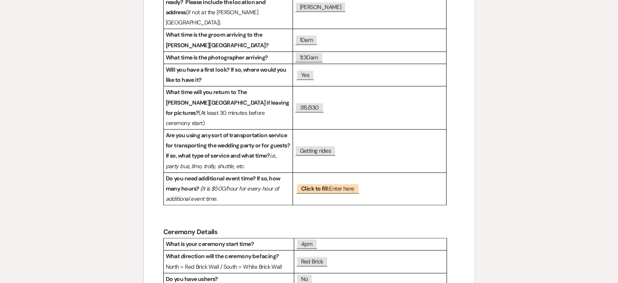
scroll to position [936, 0]
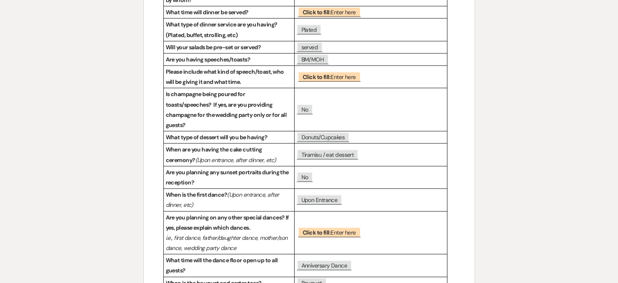
scroll to position [1693, 0]
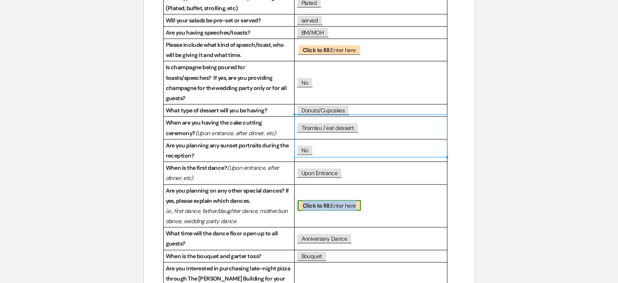
click at [334, 200] on span "Click to fill: Enter here" at bounding box center [329, 205] width 63 height 11
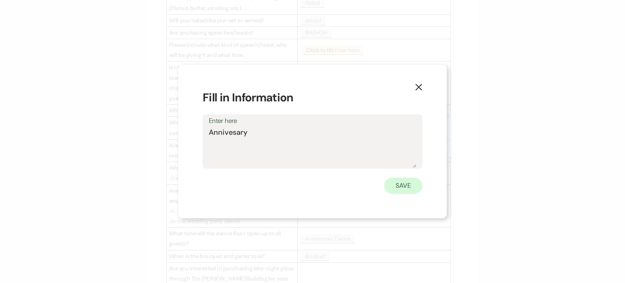
type textarea "Annivesary"
click at [391, 185] on button "Save" at bounding box center [403, 185] width 38 height 16
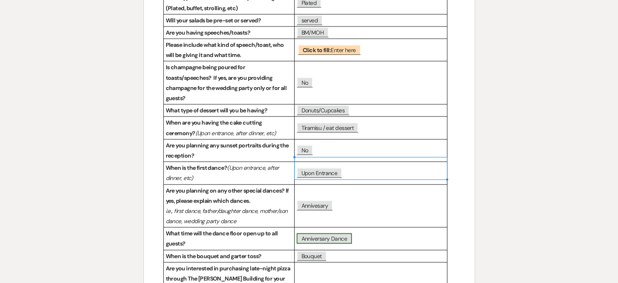
click at [341, 233] on span "Anniversary Dance" at bounding box center [324, 238] width 55 height 11
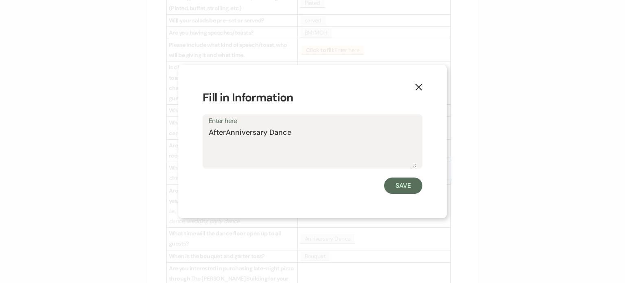
type textarea "After Anniversary Dance"
click at [401, 186] on button "Save" at bounding box center [403, 185] width 38 height 16
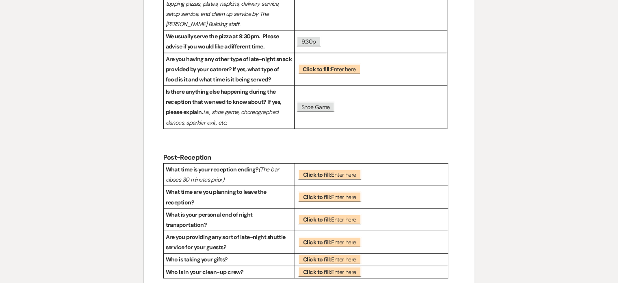
scroll to position [2002, 0]
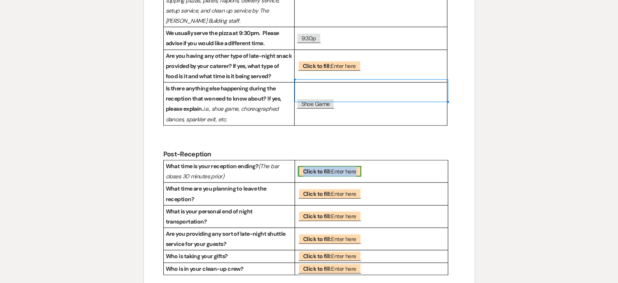
click at [318, 168] on b "Click to fill:" at bounding box center [317, 171] width 28 height 7
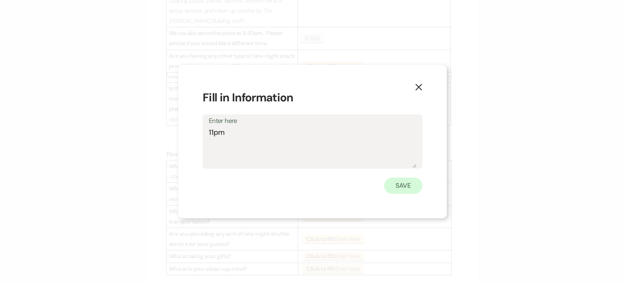
type textarea "11pm"
click at [396, 185] on button "Save" at bounding box center [403, 185] width 38 height 16
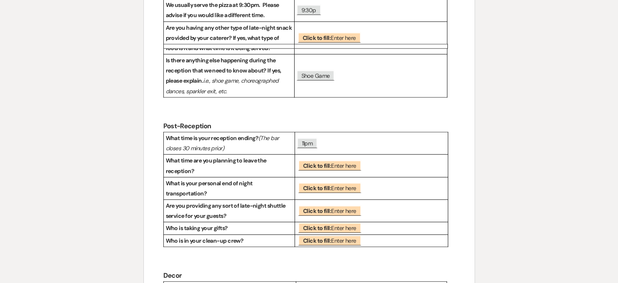
scroll to position [2012, 0]
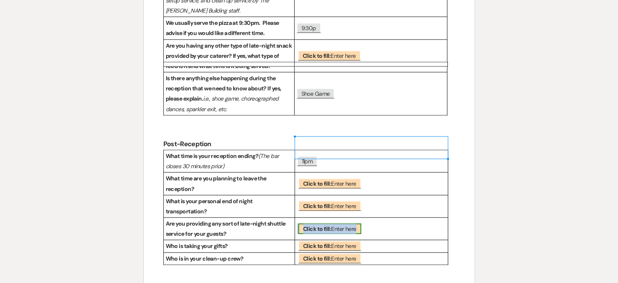
click at [330, 223] on span "Click to fill: Enter here" at bounding box center [329, 228] width 63 height 11
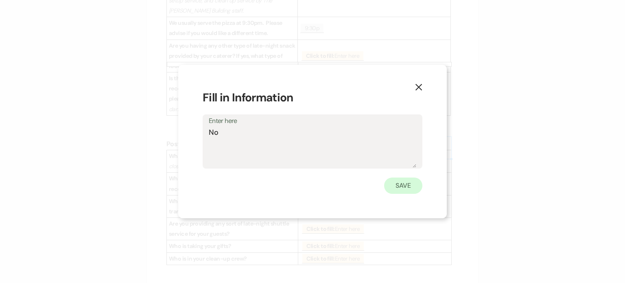
type textarea "No"
click at [394, 185] on button "Save" at bounding box center [403, 185] width 38 height 16
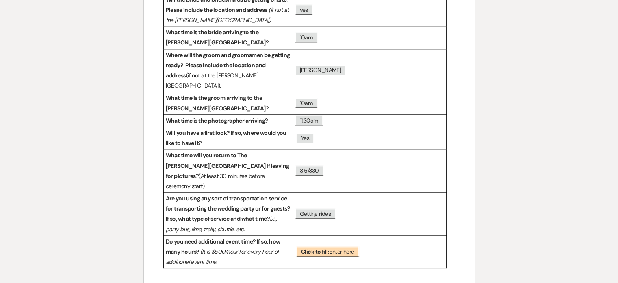
scroll to position [0, 0]
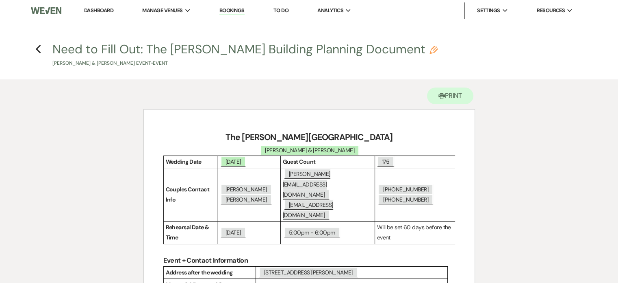
click at [33, 50] on h4 "Previous Need to Fill Out: The [PERSON_NAME] Building Planning Document Pencil …" at bounding box center [309, 54] width 585 height 26
click at [38, 52] on use "button" at bounding box center [37, 49] width 5 height 9
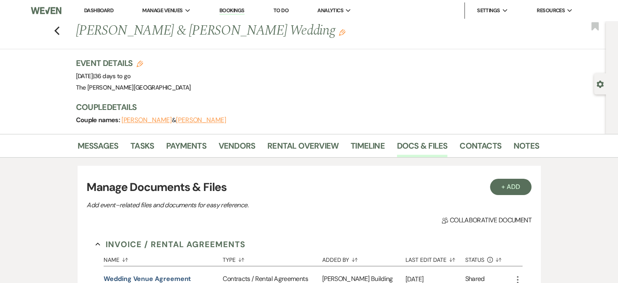
scroll to position [372, 0]
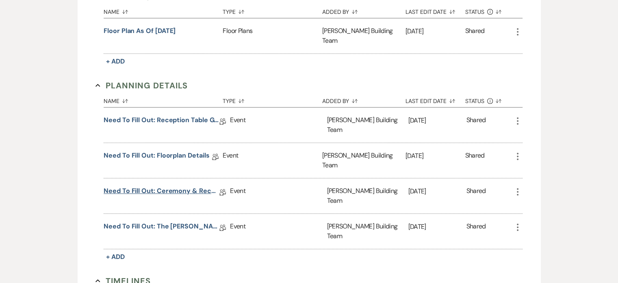
click at [182, 186] on link "Need to Fill Out: Ceremony & Reception Details" at bounding box center [162, 192] width 116 height 13
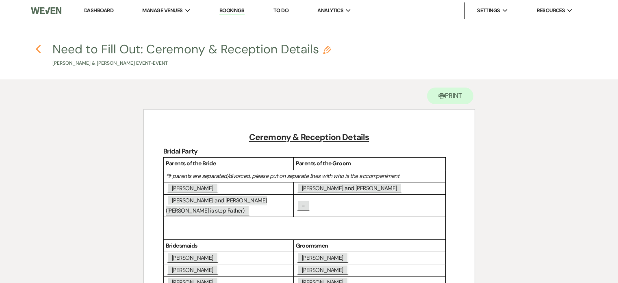
click at [36, 47] on icon "Previous" at bounding box center [38, 49] width 6 height 10
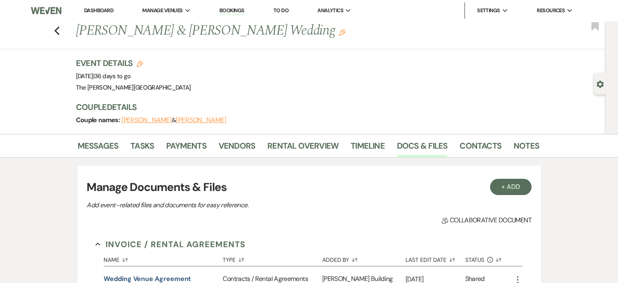
scroll to position [372, 0]
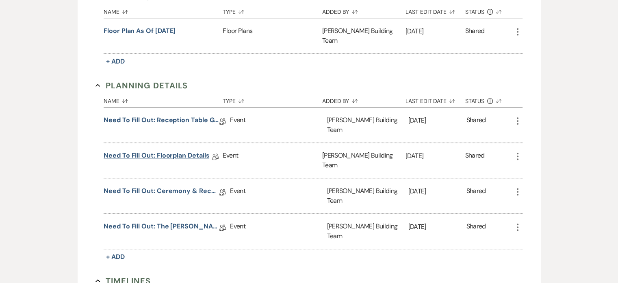
click at [184, 150] on link "Need to Fill Out: Floorplan Details" at bounding box center [157, 156] width 106 height 13
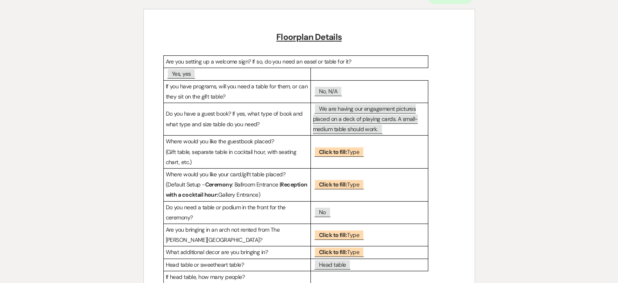
scroll to position [111, 0]
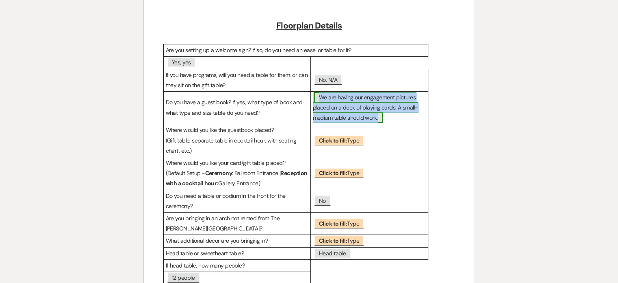
click at [379, 115] on span "We are having our engagement pictures placed on a deck of playing cards. A smal…" at bounding box center [365, 107] width 105 height 31
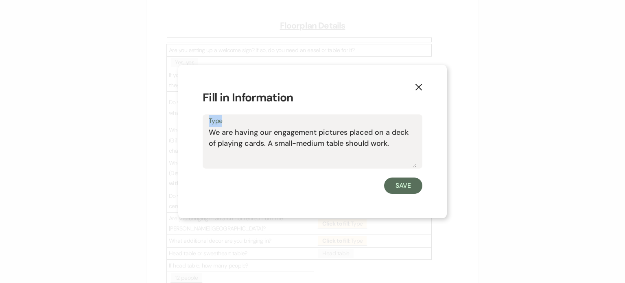
click at [379, 115] on label "Type" at bounding box center [312, 121] width 207 height 12
click at [379, 127] on textarea "We are having our engagement pictures placed on a deck of playing cards. A smal…" at bounding box center [312, 147] width 207 height 41
click at [386, 145] on textarea "We are having our engagement pictures placed on a deck of playing cards. A smal…" at bounding box center [312, 147] width 207 height 41
type textarea "We are having our engagement pictures placed on a deck of playing cards. A smal…"
click at [402, 192] on button "Save" at bounding box center [403, 185] width 38 height 16
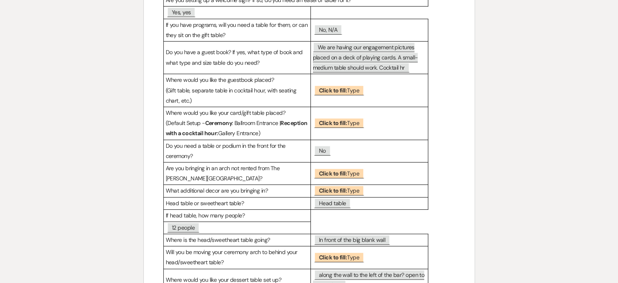
scroll to position [55, 0]
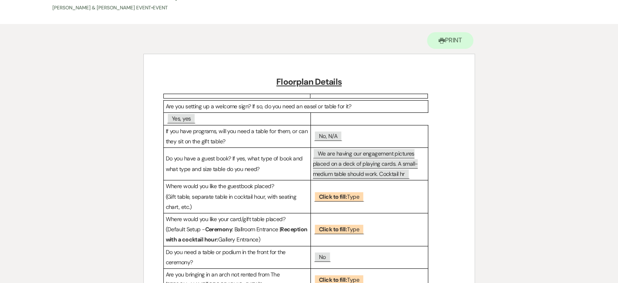
scroll to position [372, 0]
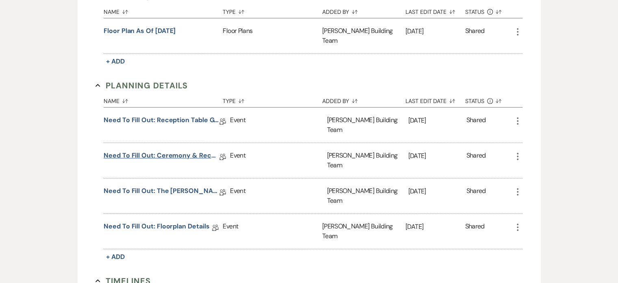
click at [176, 150] on link "Need to Fill Out: Ceremony & Reception Details" at bounding box center [162, 156] width 116 height 13
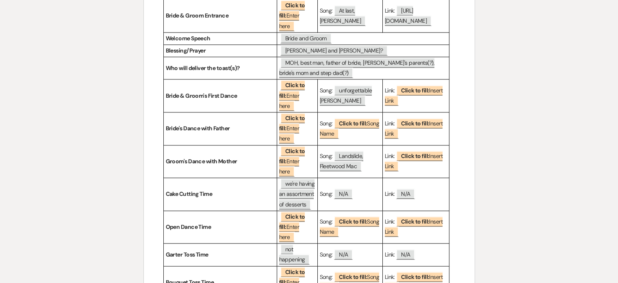
scroll to position [1171, 0]
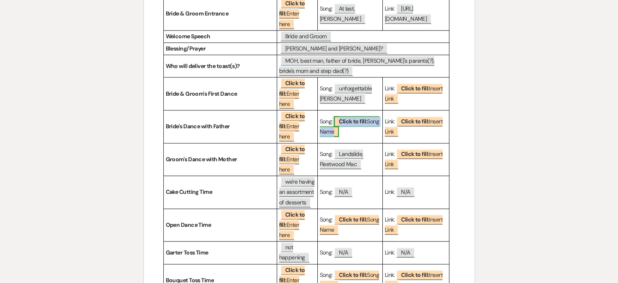
click at [349, 125] on b "Click to fill:" at bounding box center [353, 121] width 28 height 7
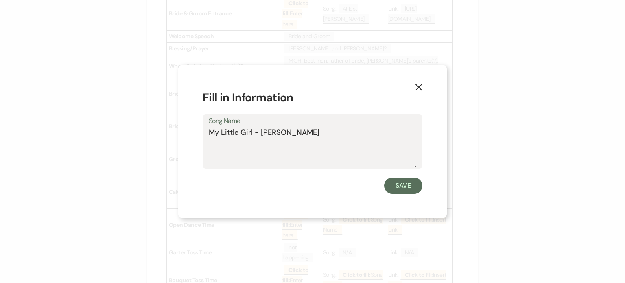
type textarea "My Little Girl - [PERSON_NAME]"
click at [406, 186] on button "Save" at bounding box center [403, 185] width 38 height 16
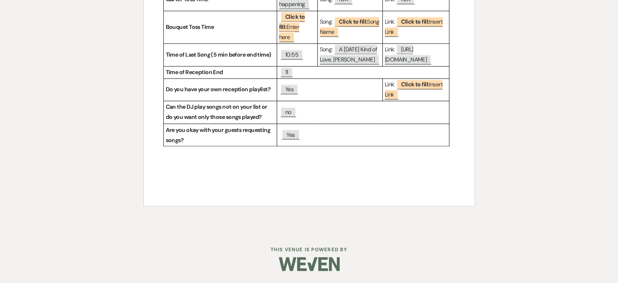
scroll to position [1413, 0]
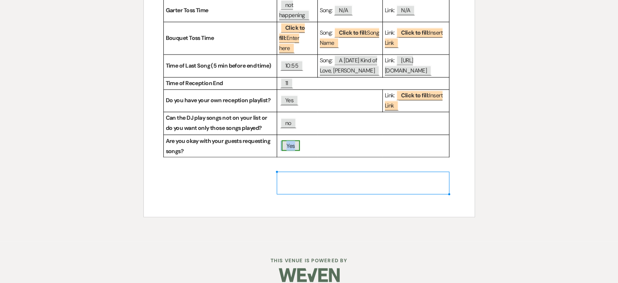
click at [289, 150] on span "Yes" at bounding box center [291, 145] width 18 height 11
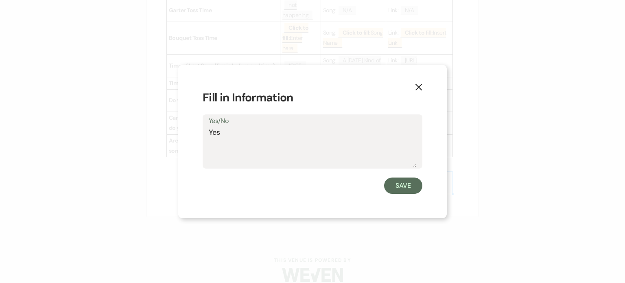
click at [418, 84] on icon "X" at bounding box center [418, 86] width 7 height 7
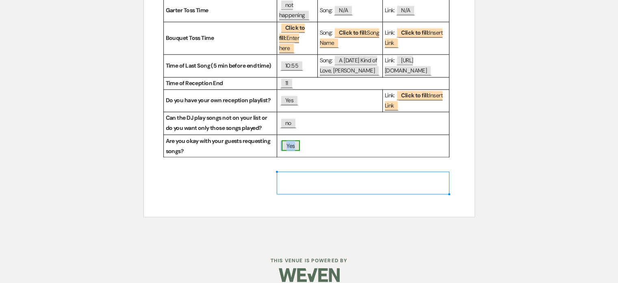
click at [289, 150] on span "Yes" at bounding box center [291, 145] width 18 height 11
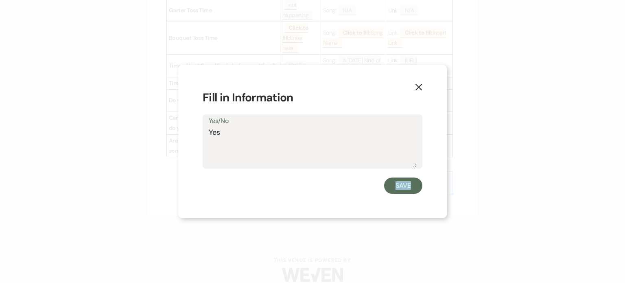
click at [289, 184] on div "Save" at bounding box center [312, 185] width 220 height 16
click at [215, 132] on textarea "Yes" at bounding box center [312, 147] width 207 height 41
type textarea "No"
click at [402, 186] on button "Save" at bounding box center [403, 185] width 38 height 16
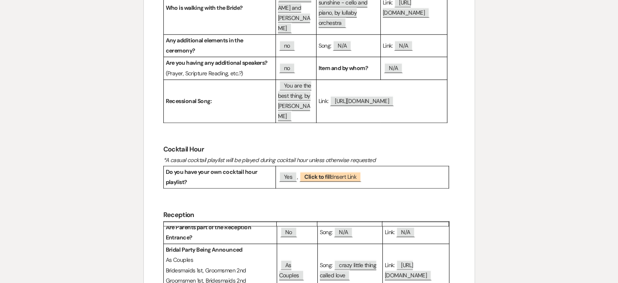
scroll to position [540, 0]
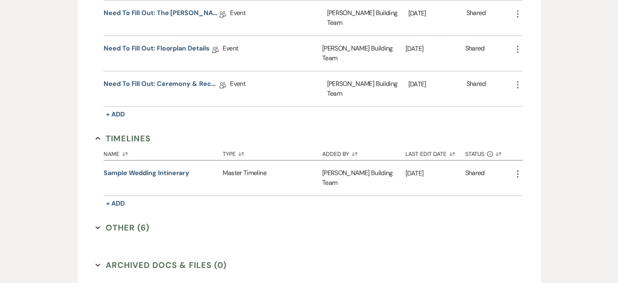
scroll to position [530, 0]
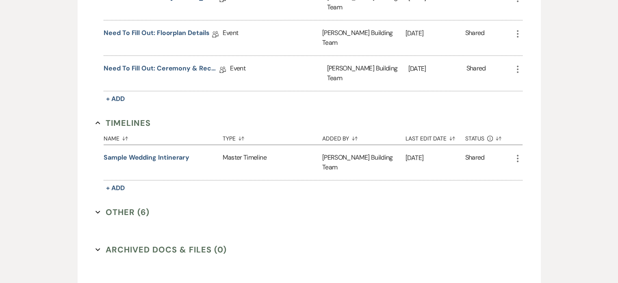
click at [128, 206] on button "Other (6) Expand" at bounding box center [123, 212] width 54 height 12
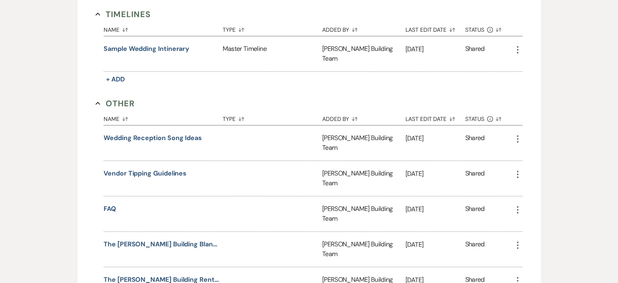
scroll to position [643, 0]
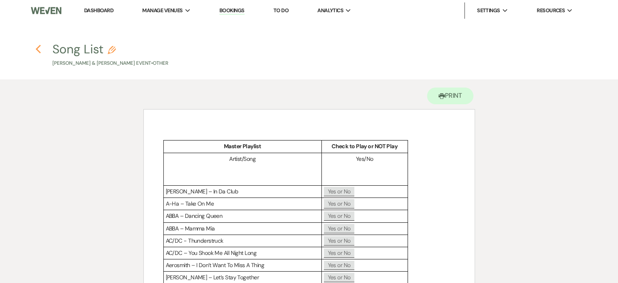
click at [37, 48] on use "button" at bounding box center [37, 49] width 5 height 9
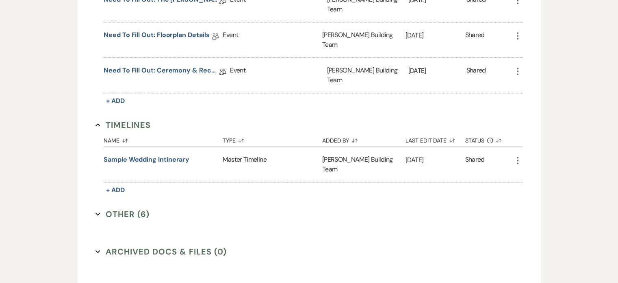
scroll to position [530, 0]
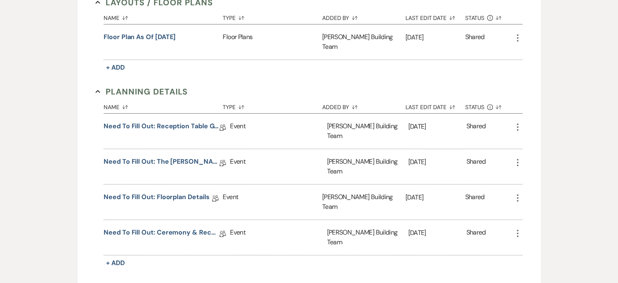
scroll to position [375, 0]
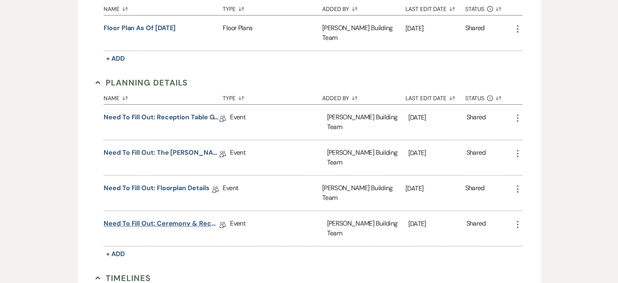
click at [193, 218] on link "Need to Fill Out: Ceremony & Reception Details" at bounding box center [162, 224] width 116 height 13
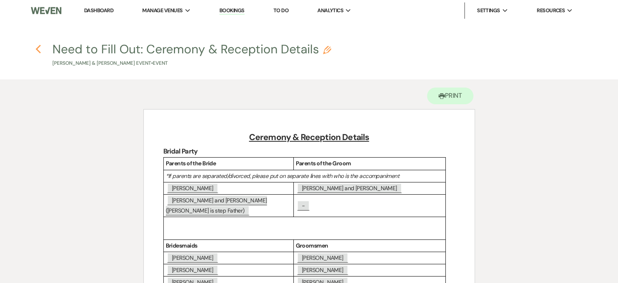
click at [41, 49] on icon "Previous" at bounding box center [38, 49] width 6 height 10
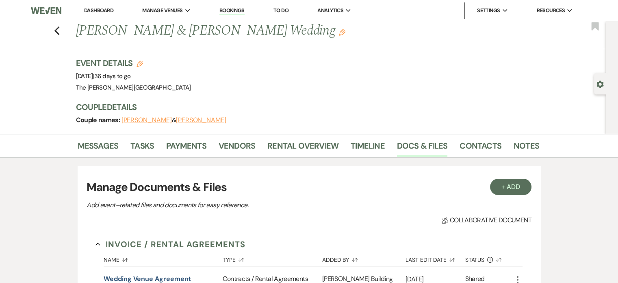
scroll to position [375, 0]
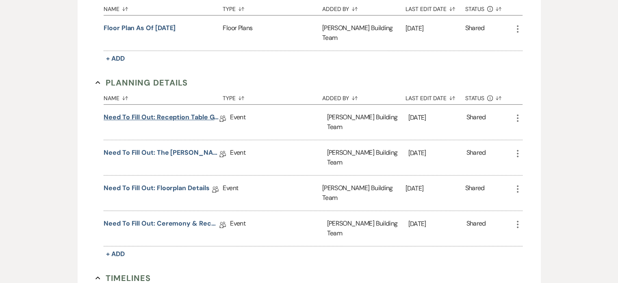
click at [161, 112] on link "Need to Fill Out: Reception Table Guest Count" at bounding box center [162, 118] width 116 height 13
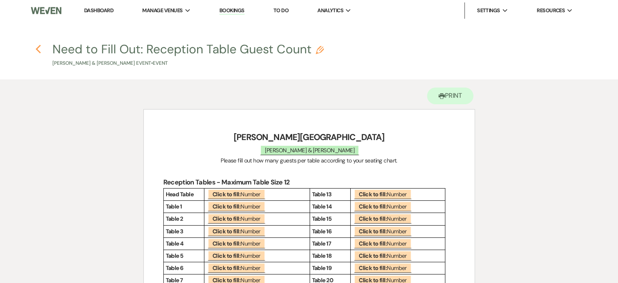
click at [41, 50] on icon "Previous" at bounding box center [38, 49] width 6 height 10
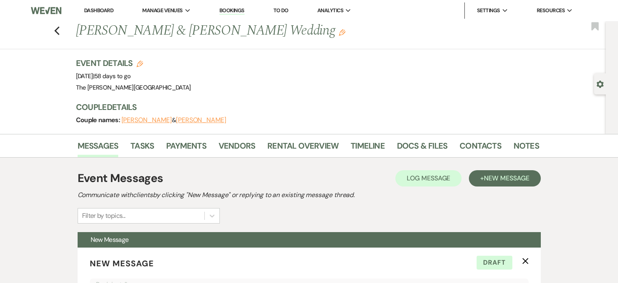
select select "5256"
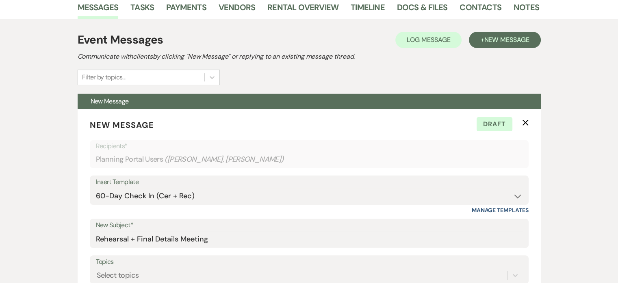
scroll to position [98, 0]
